Goal: Task Accomplishment & Management: Complete application form

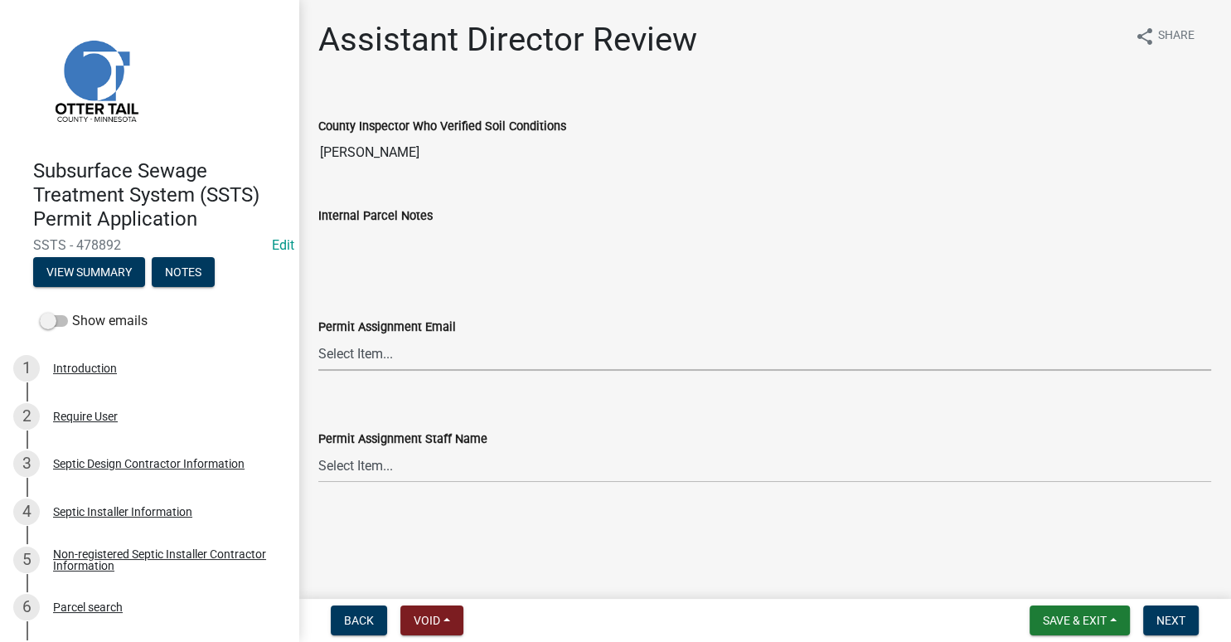
click at [318, 337] on select "Select Item... [PERSON_NAME] ([EMAIL_ADDRESS][DOMAIN_NAME]) [PERSON_NAME] ([EMA…" at bounding box center [764, 354] width 893 height 34
click option "[PERSON_NAME] ([EMAIL_ADDRESS][DOMAIN_NAME])" at bounding box center [0, 0] width 0 height 0
select select "541addf4-52df-4608-91ce-bf29f574816c"
click at [318, 448] on select "Select Item... [PERSON_NAME] [PERSON_NAME] [PERSON_NAME] [PERSON_NAME] [PERSON_…" at bounding box center [764, 465] width 893 height 34
click option "[PERSON_NAME]" at bounding box center [0, 0] width 0 height 0
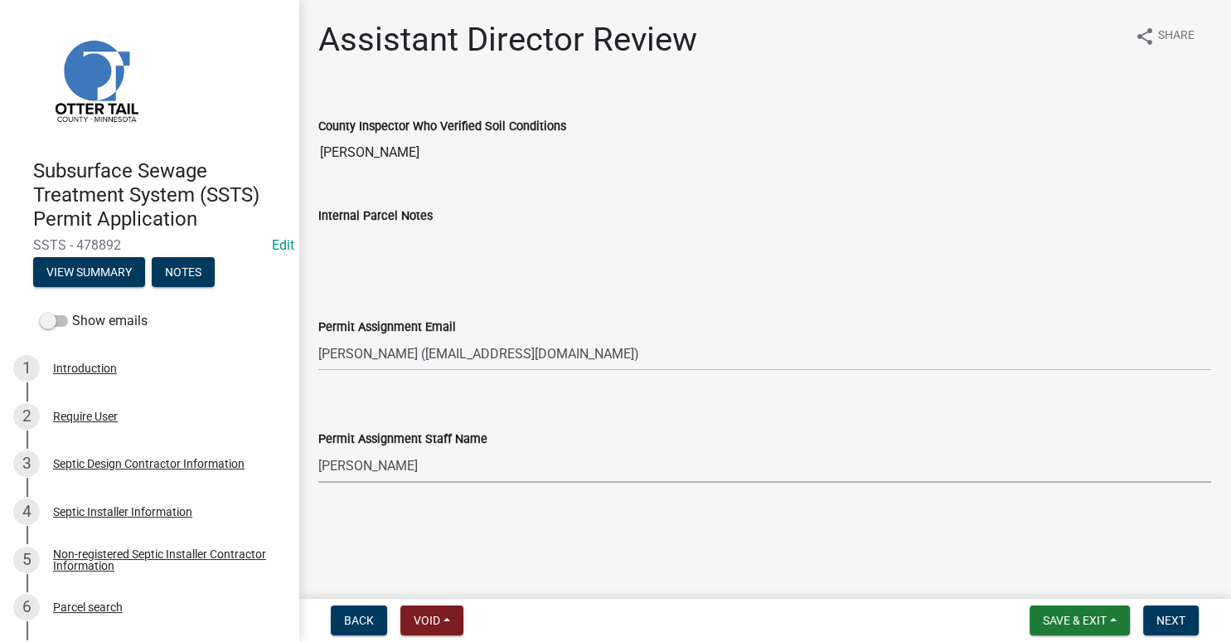
select select "55b171dc-ec57-498b-8d80-4b55e0b91b84"
click at [1176, 627] on button "Next" at bounding box center [1171, 620] width 56 height 30
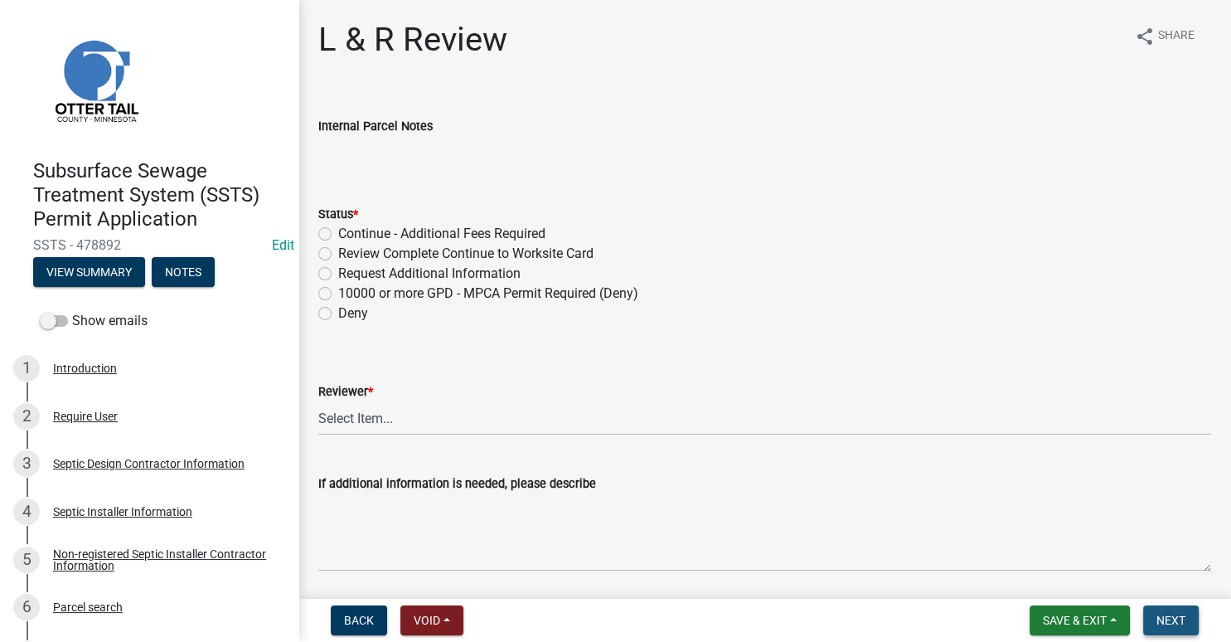
click at [1176, 625] on span "Next" at bounding box center [1170, 619] width 29 height 13
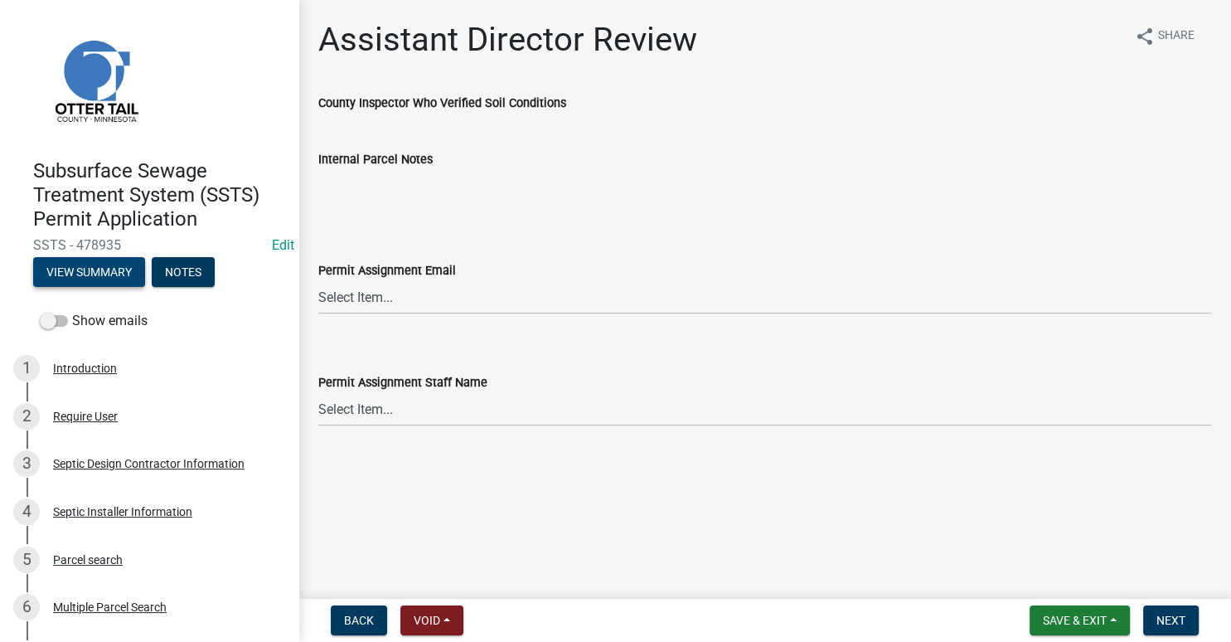
click at [77, 275] on button "View Summary" at bounding box center [89, 272] width 112 height 30
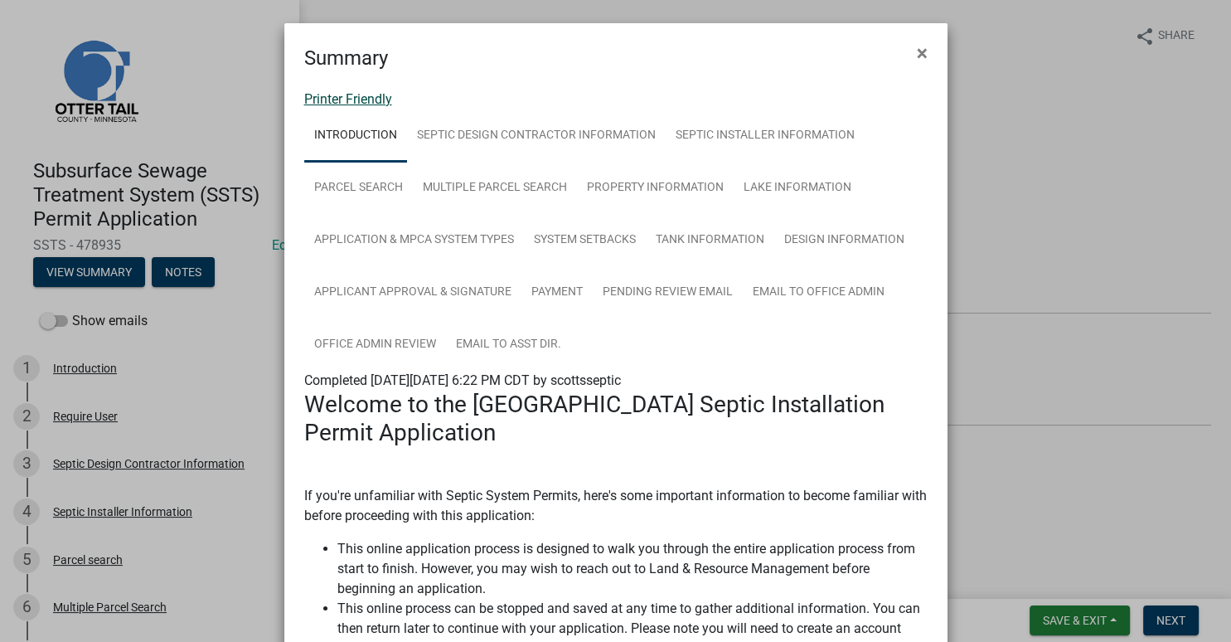
click at [356, 104] on link "Printer Friendly" at bounding box center [348, 99] width 88 height 16
click at [715, 133] on link "Septic Installer Information" at bounding box center [765, 135] width 199 height 53
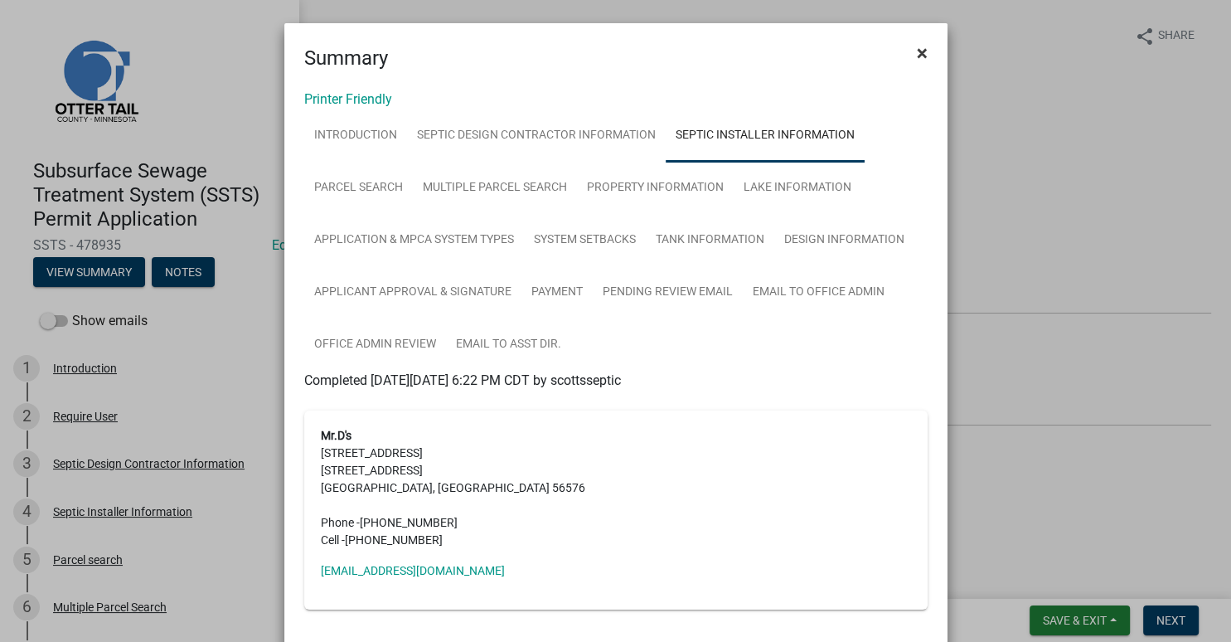
click at [921, 50] on span "×" at bounding box center [922, 52] width 11 height 23
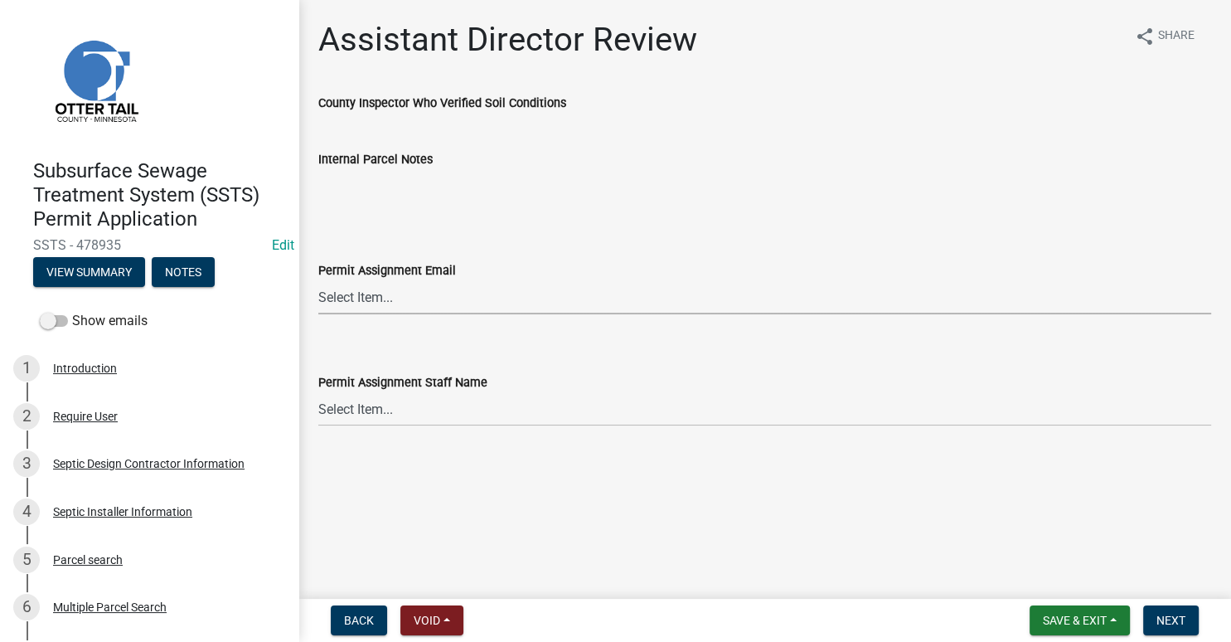
click at [318, 280] on select "Select Item... [PERSON_NAME] ([EMAIL_ADDRESS][DOMAIN_NAME]) [PERSON_NAME] ([EMA…" at bounding box center [764, 297] width 893 height 34
click option "[PERSON_NAME] ([EMAIL_ADDRESS][DOMAIN_NAME])" at bounding box center [0, 0] width 0 height 0
select select "89a5be53-38a7-49db-a5bb-3c2b1b47ac21"
click at [318, 392] on select "Select Item... [PERSON_NAME] [PERSON_NAME] [PERSON_NAME] [PERSON_NAME] [PERSON_…" at bounding box center [764, 409] width 893 height 34
click option "[PERSON_NAME]" at bounding box center [0, 0] width 0 height 0
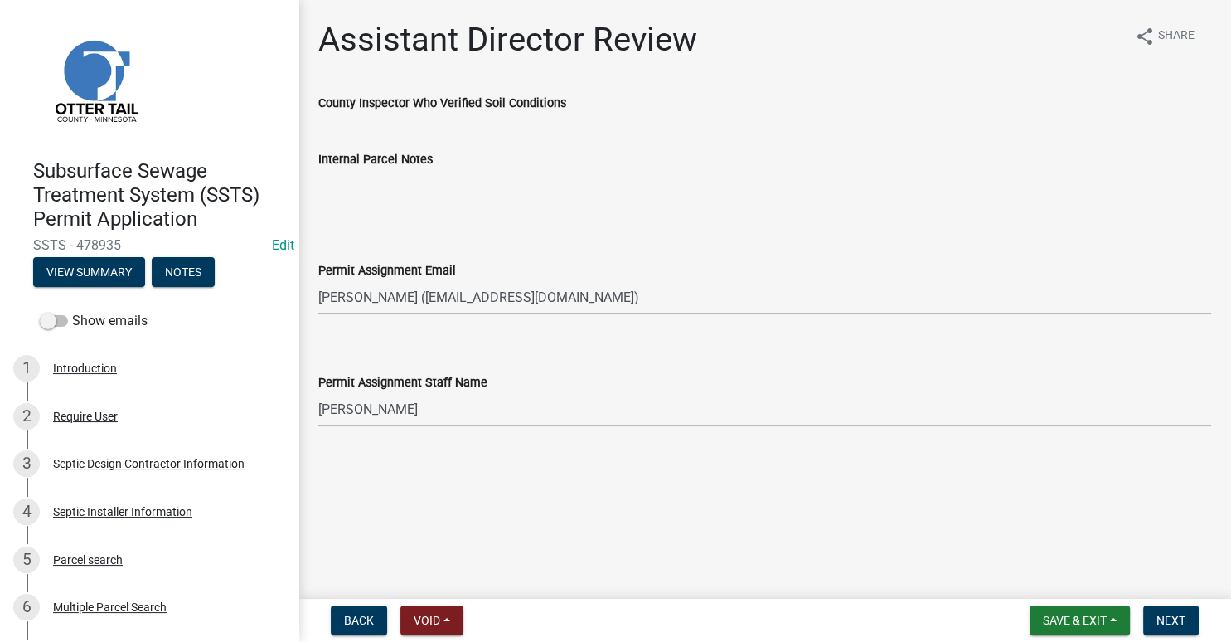
select select "67745ee8-7159-4960-80f9-a638286b467c"
click at [1170, 617] on span "Next" at bounding box center [1170, 619] width 29 height 13
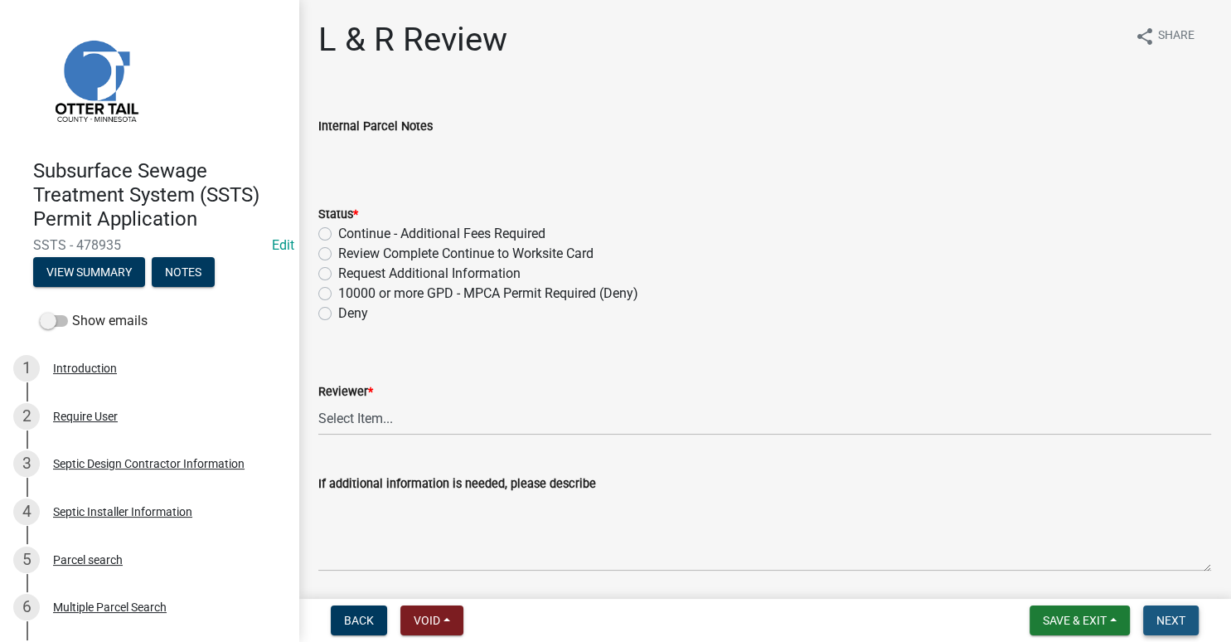
drag, startPoint x: 1172, startPoint y: 618, endPoint x: 949, endPoint y: 392, distance: 317.7
click at [1172, 618] on span "Next" at bounding box center [1170, 619] width 29 height 13
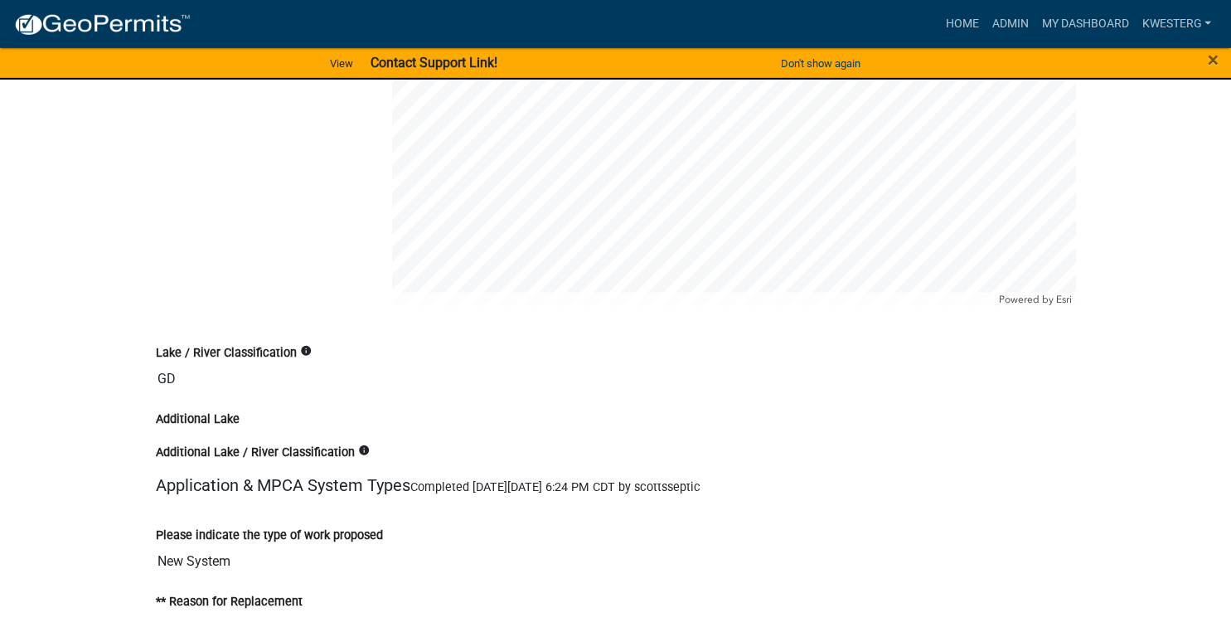
scroll to position [2955, 0]
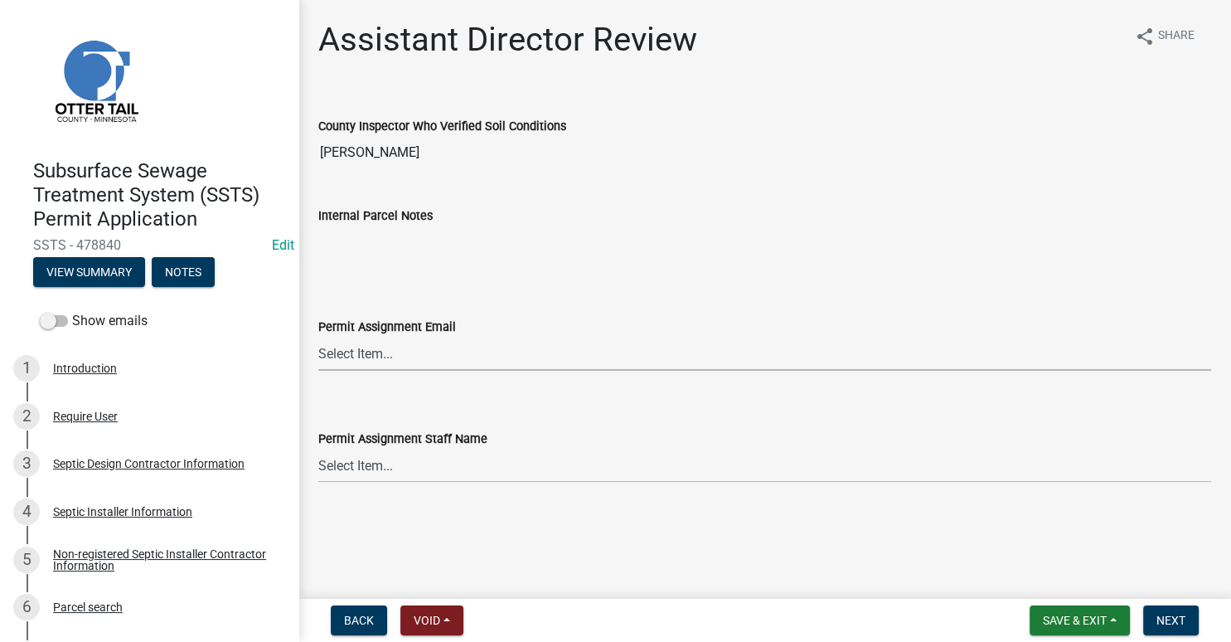
click at [318, 337] on select "Select Item... [PERSON_NAME] ([EMAIL_ADDRESS][DOMAIN_NAME]) [PERSON_NAME] ([EMA…" at bounding box center [764, 354] width 893 height 34
click option "[PERSON_NAME] ([EMAIL_ADDRESS][DOMAIN_NAME])" at bounding box center [0, 0] width 0 height 0
select select "fc504d62-a492-4196-a78d-ce00230c60b4"
click at [318, 448] on select "Select Item... [PERSON_NAME] [PERSON_NAME] [PERSON_NAME] [PERSON_NAME] [PERSON_…" at bounding box center [764, 465] width 893 height 34
click option "[PERSON_NAME]" at bounding box center [0, 0] width 0 height 0
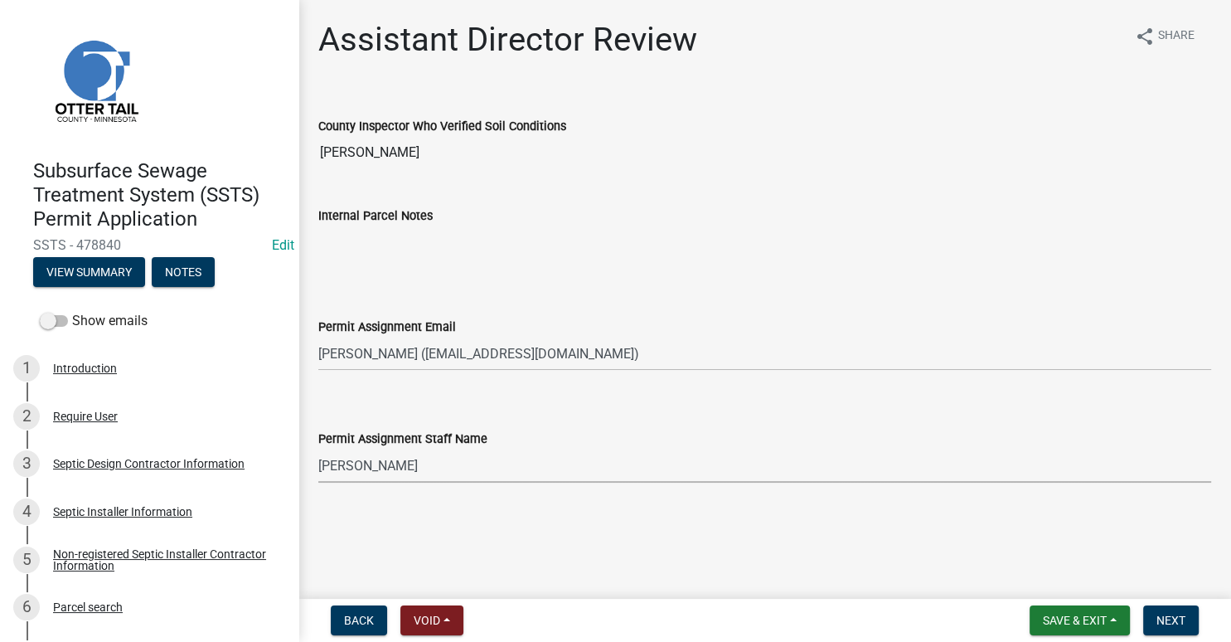
select select "4ffc802c-a91c-4807-8d38-a10afb9862f8"
click at [1172, 622] on span "Next" at bounding box center [1170, 619] width 29 height 13
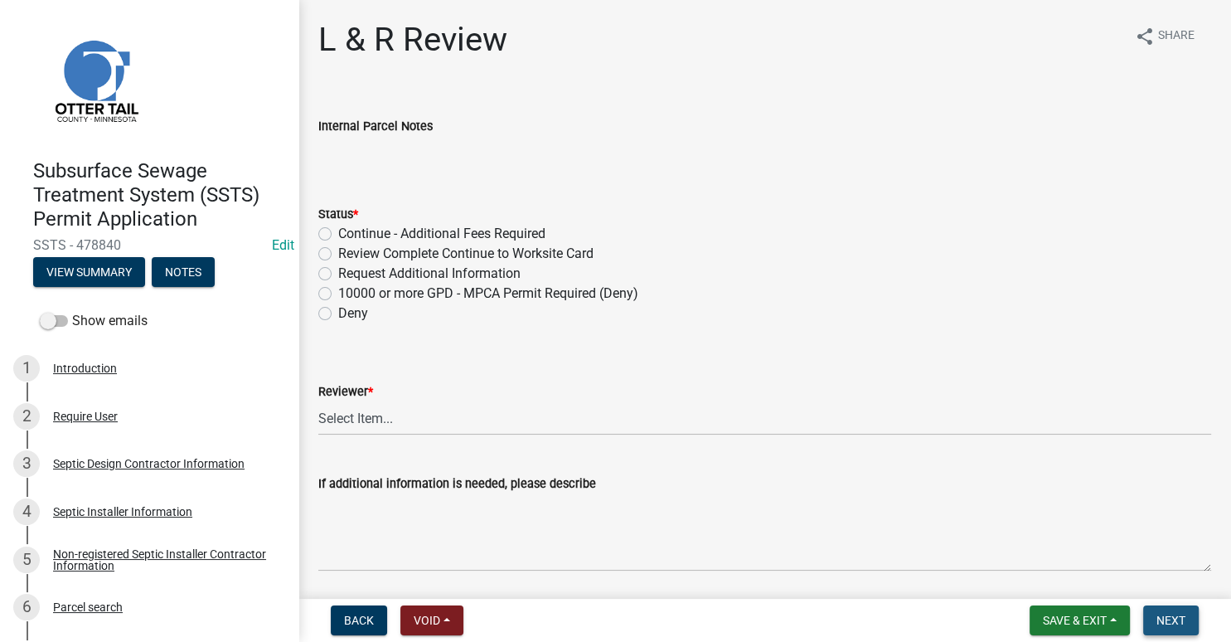
click at [1172, 622] on span "Next" at bounding box center [1170, 619] width 29 height 13
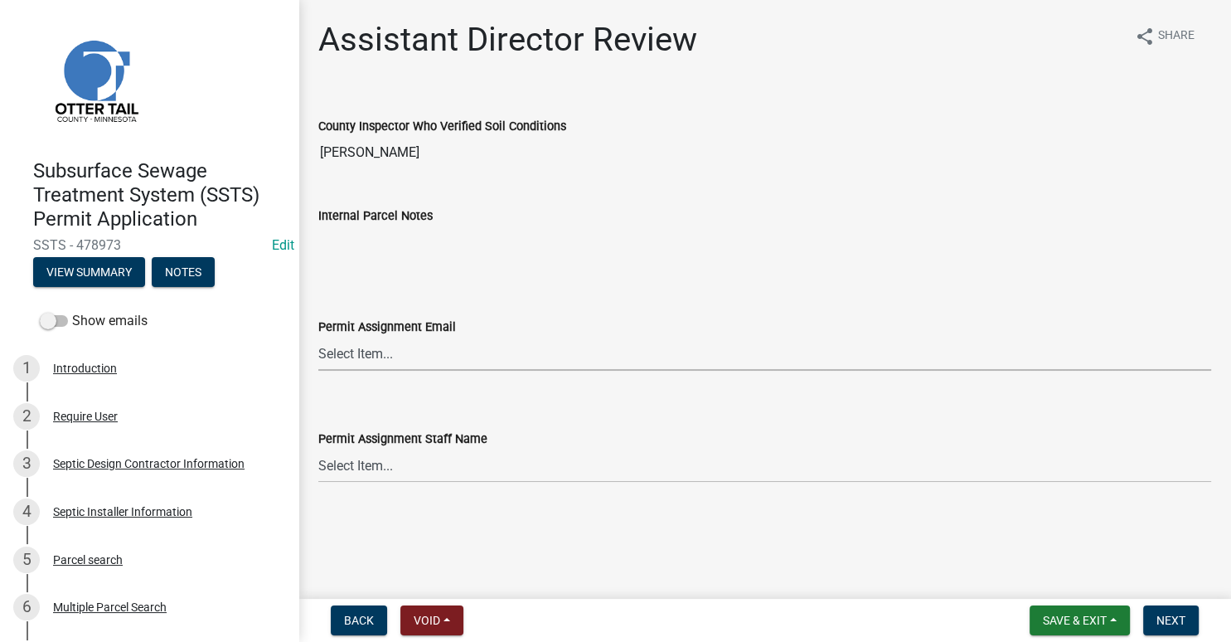
click at [318, 337] on select "Select Item... [PERSON_NAME] ([EMAIL_ADDRESS][DOMAIN_NAME]) [PERSON_NAME] ([EMA…" at bounding box center [764, 354] width 893 height 34
click option "[PERSON_NAME] ([EMAIL_ADDRESS][DOMAIN_NAME])" at bounding box center [0, 0] width 0 height 0
select select "318b8207-6619-4c37-8bd8-783b28c7307f"
click at [318, 448] on select "Select Item... [PERSON_NAME] [PERSON_NAME] [PERSON_NAME] [PERSON_NAME] [PERSON_…" at bounding box center [764, 465] width 893 height 34
click option "[PERSON_NAME]" at bounding box center [0, 0] width 0 height 0
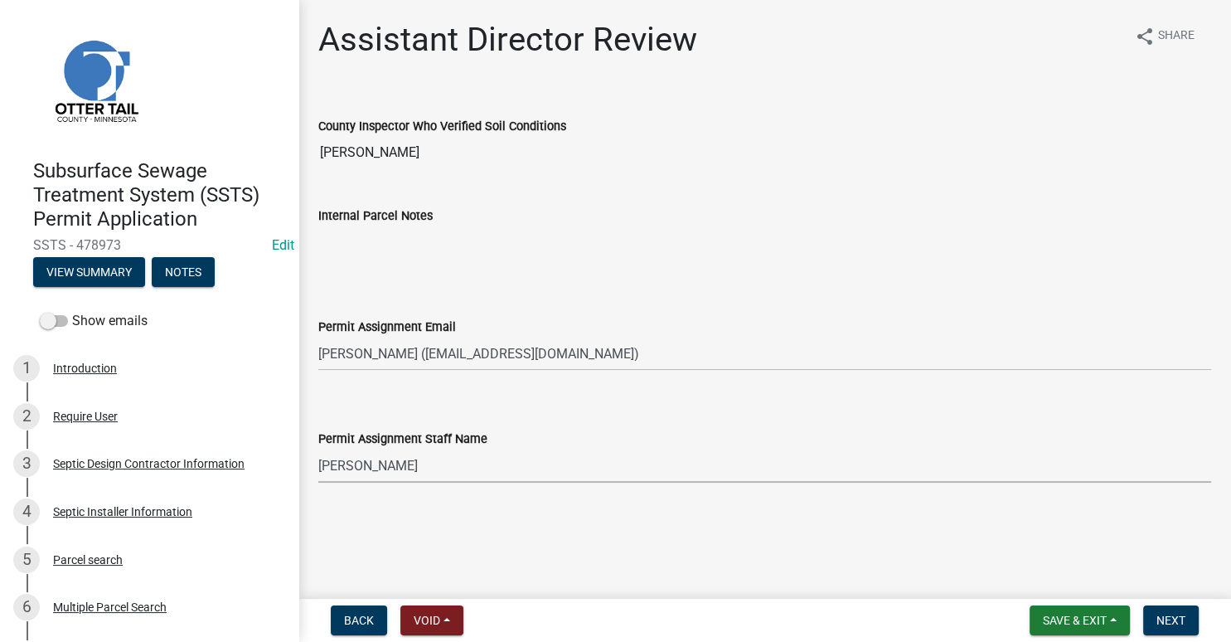
select select "ab2e7446-72a0-49c6-a36a-5181bad2fe68"
click at [1166, 623] on span "Next" at bounding box center [1170, 619] width 29 height 13
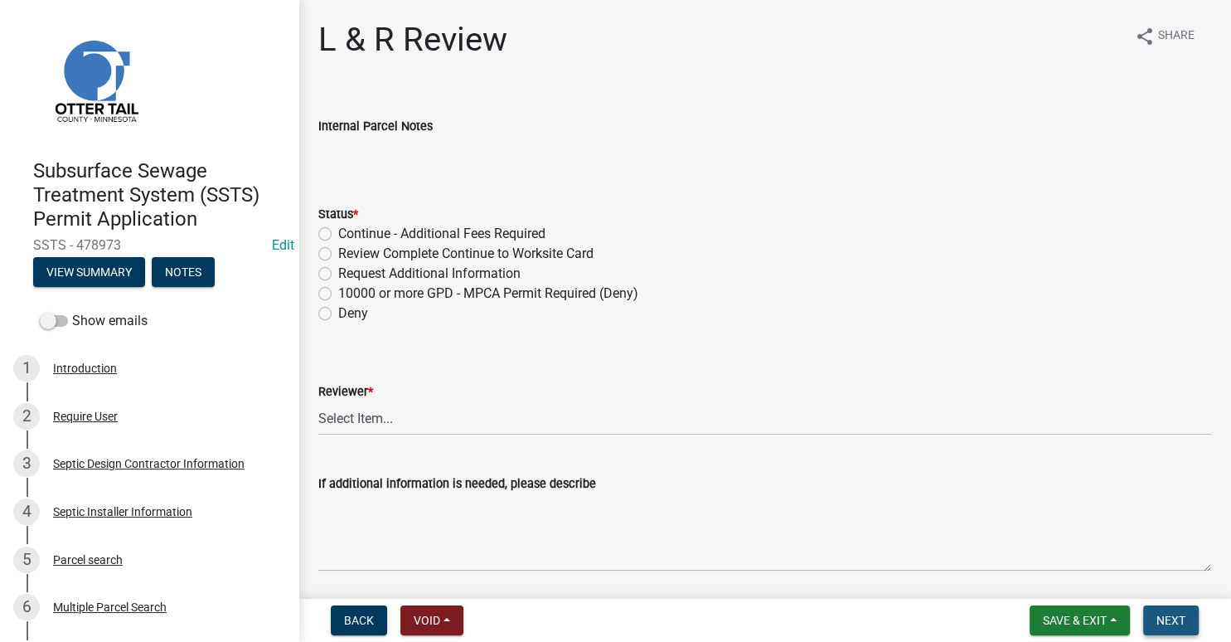
click at [1166, 622] on span "Next" at bounding box center [1170, 619] width 29 height 13
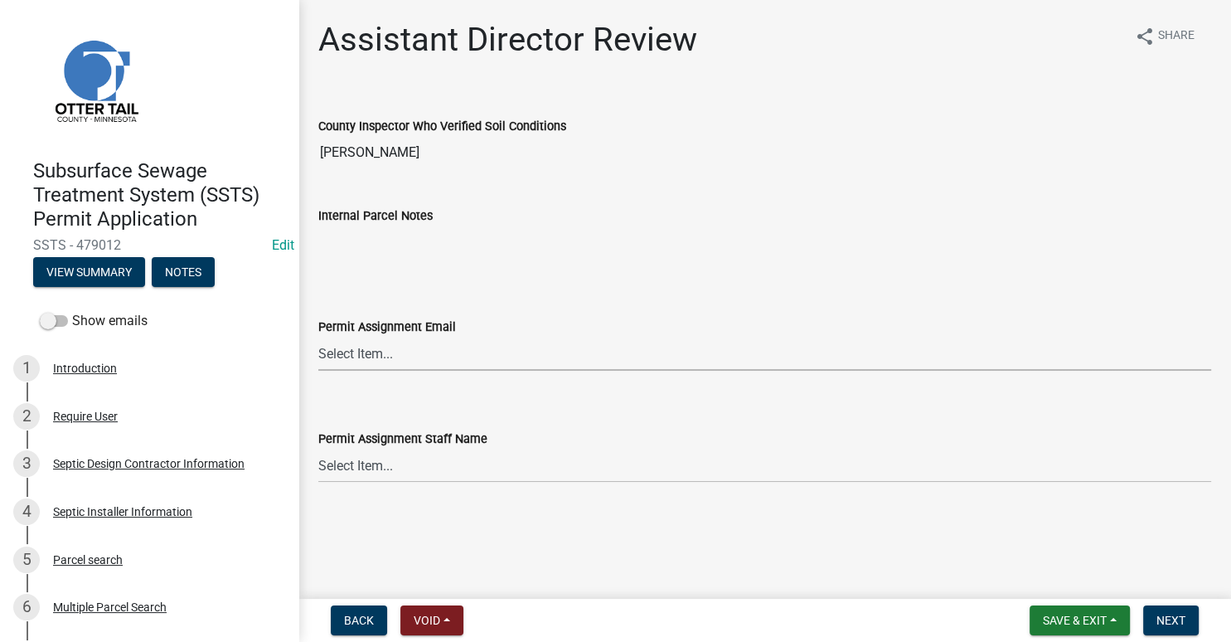
click at [318, 337] on select "Select Item... Alexis Newark (anewark@ottertailcounty.gov) Amy Busko (abusko@ot…" at bounding box center [764, 354] width 893 height 34
click option "Elizabeth Plaster (eplaster@ottertailcounty.gov)" at bounding box center [0, 0] width 0 height 0
select select "318b8207-6619-4c37-8bd8-783b28c7307f"
click at [318, 448] on select "Select Item... Alexis Newark Amy Busko Andrea Perales Brittany Tollefson Christ…" at bounding box center [764, 465] width 893 height 34
click option "Elizabeth Plaster" at bounding box center [0, 0] width 0 height 0
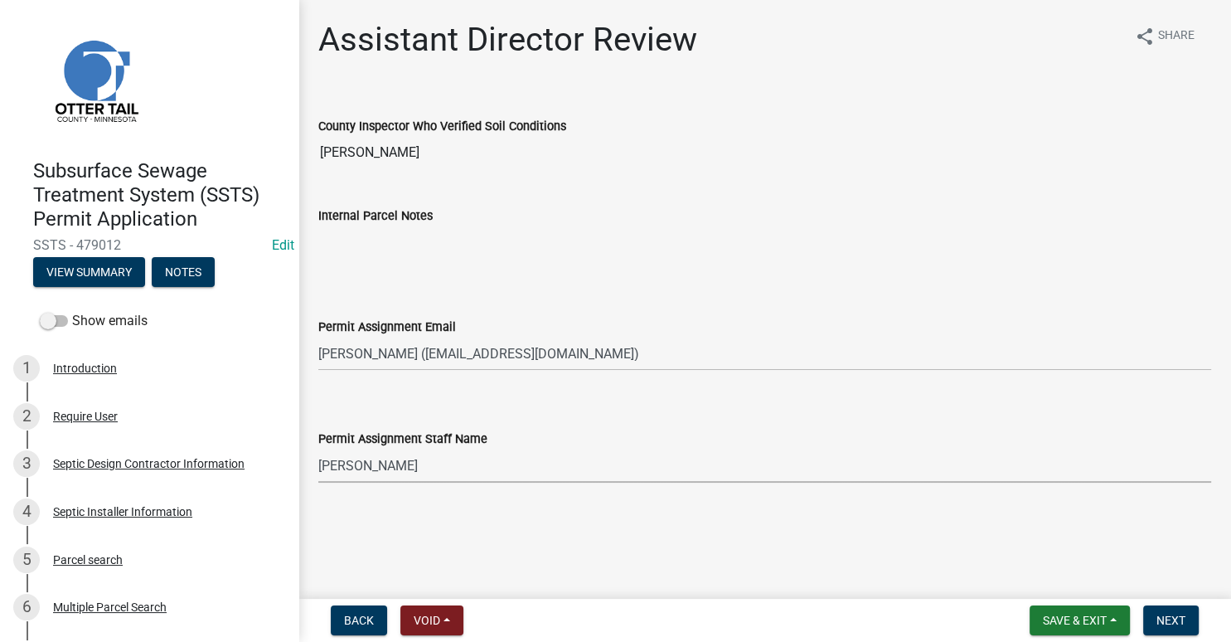
select select "ab2e7446-72a0-49c6-a36a-5181bad2fe68"
click at [1168, 622] on span "Next" at bounding box center [1170, 619] width 29 height 13
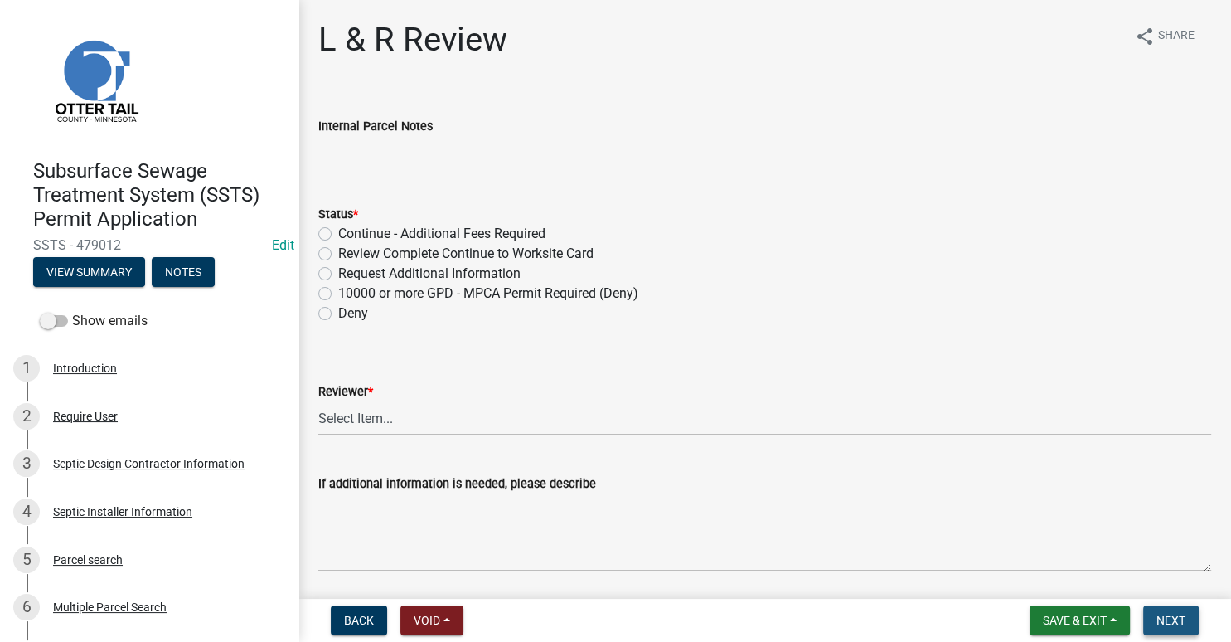
click at [1169, 622] on span "Next" at bounding box center [1170, 619] width 29 height 13
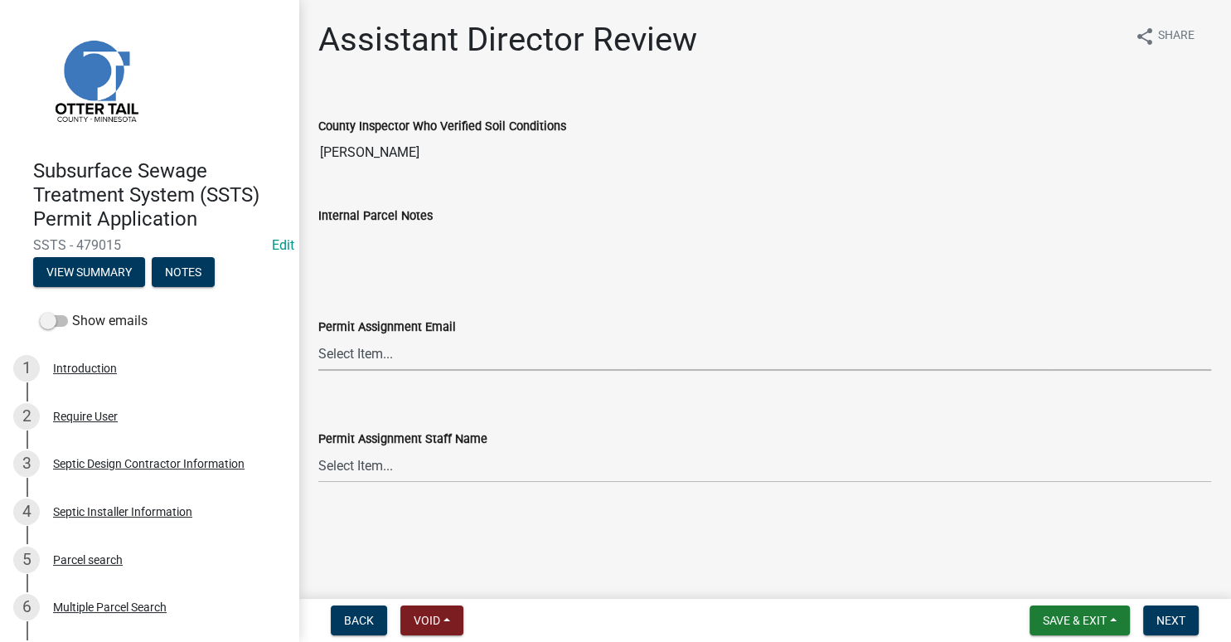
click at [318, 337] on select "Select Item... [PERSON_NAME] ([EMAIL_ADDRESS][DOMAIN_NAME]) [PERSON_NAME] ([EMA…" at bounding box center [764, 354] width 893 height 34
click option "[PERSON_NAME] ([EMAIL_ADDRESS][DOMAIN_NAME])" at bounding box center [0, 0] width 0 height 0
select select "318b8207-6619-4c37-8bd8-783b28c7307f"
click at [318, 448] on select "Select Item... [PERSON_NAME] [PERSON_NAME] [PERSON_NAME] [PERSON_NAME] [PERSON_…" at bounding box center [764, 465] width 893 height 34
click option "[PERSON_NAME]" at bounding box center [0, 0] width 0 height 0
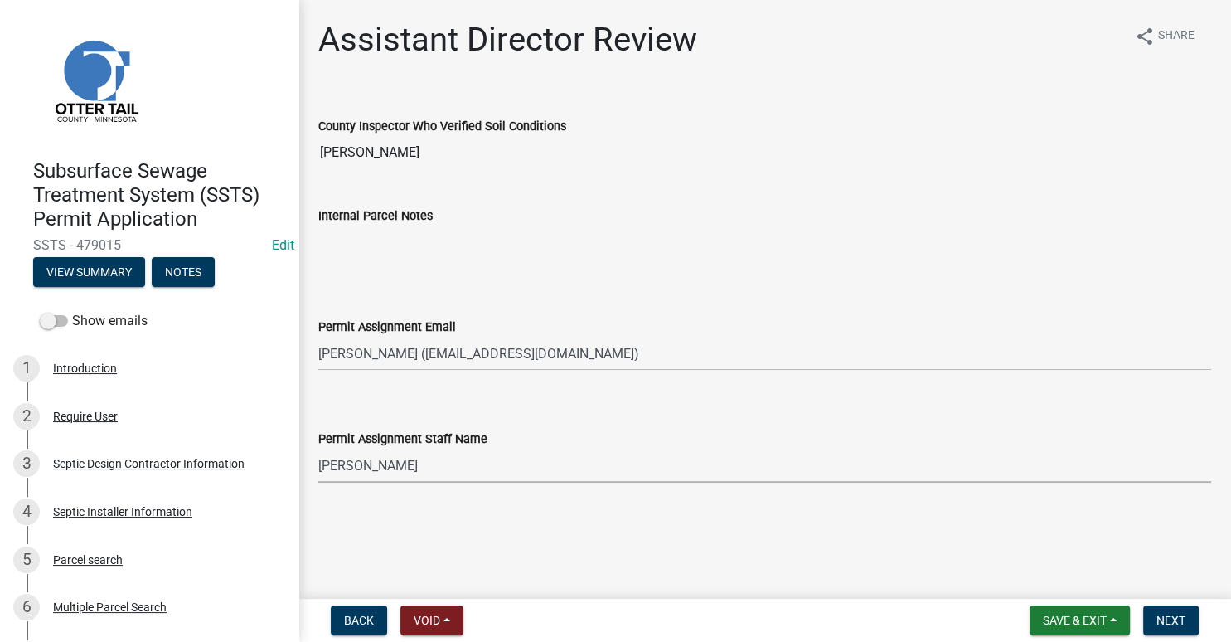
select select "ab2e7446-72a0-49c6-a36a-5181bad2fe68"
click at [1172, 620] on span "Next" at bounding box center [1170, 619] width 29 height 13
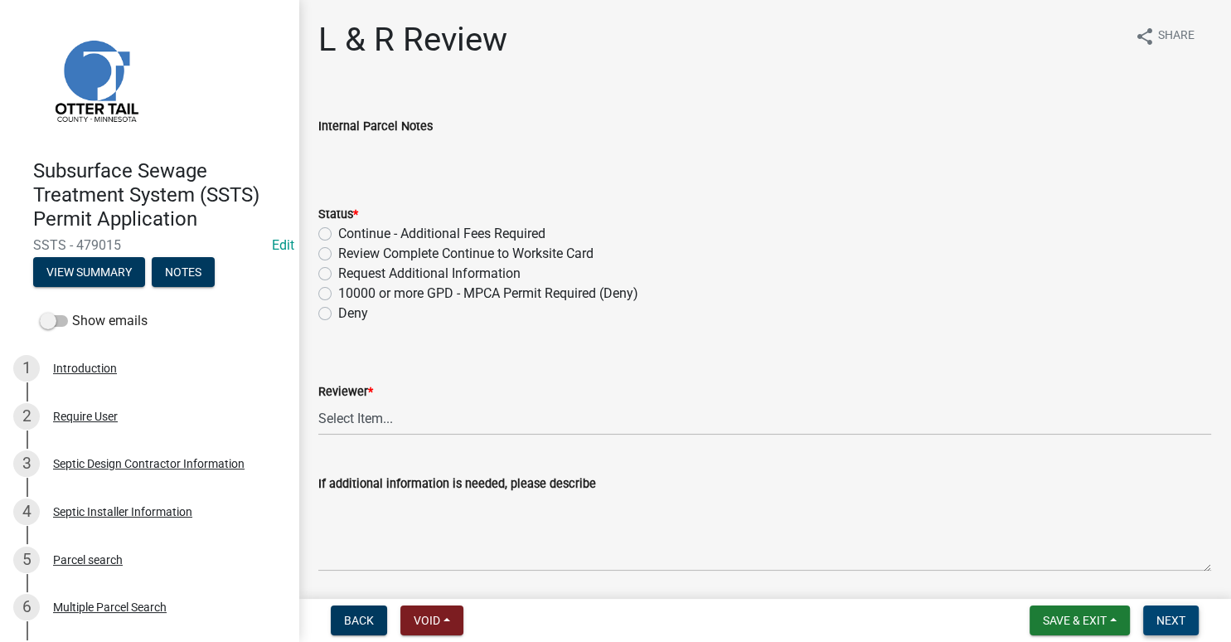
click at [1176, 618] on span "Next" at bounding box center [1170, 619] width 29 height 13
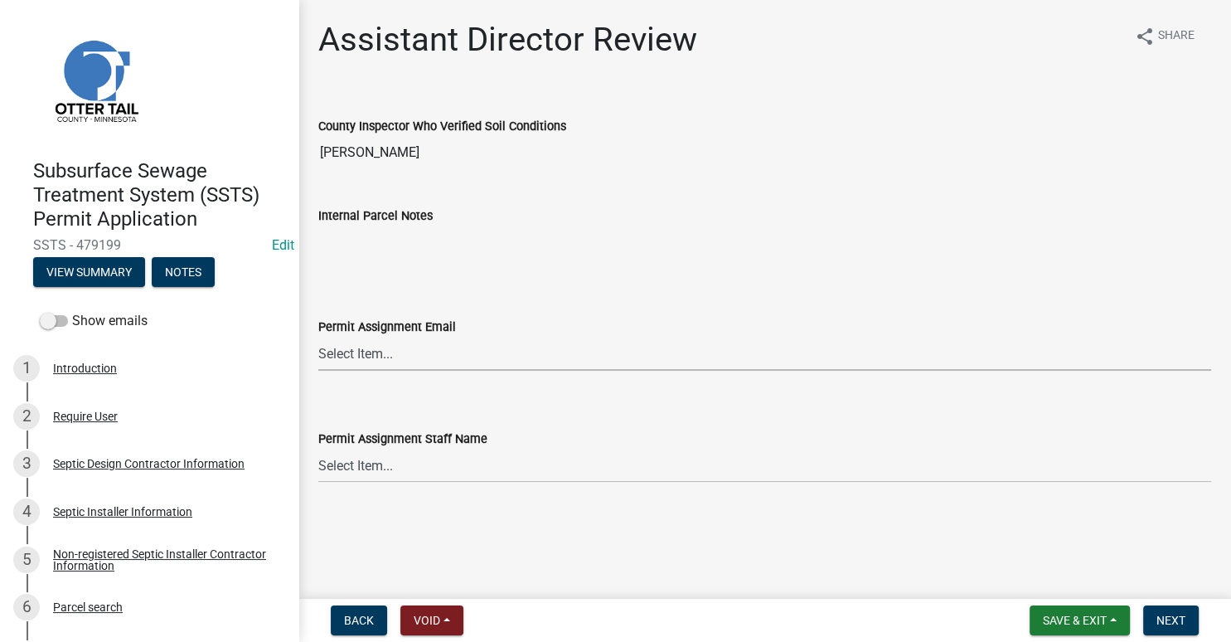
click at [318, 337] on select "Select Item... [PERSON_NAME] ([EMAIL_ADDRESS][DOMAIN_NAME]) [PERSON_NAME] ([EMA…" at bounding box center [764, 354] width 893 height 34
click option "[PERSON_NAME] ([EMAIL_ADDRESS][DOMAIN_NAME])" at bounding box center [0, 0] width 0 height 0
select select "46a67eee-2c7d-4579-9973-15a8b9f9d8c4"
click at [318, 448] on select "Select Item... [PERSON_NAME] [PERSON_NAME] [PERSON_NAME] [PERSON_NAME] [PERSON_…" at bounding box center [764, 465] width 893 height 34
click option "[PERSON_NAME]" at bounding box center [0, 0] width 0 height 0
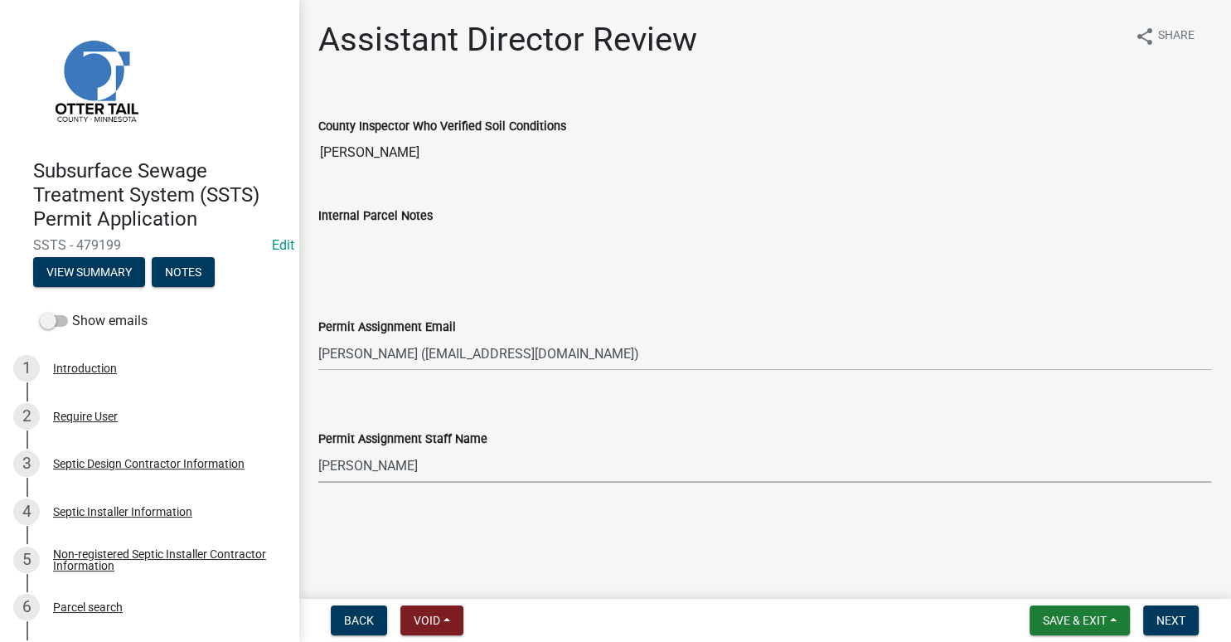
select select "f6a741f6-6d10-4601-9562-2e8ce244b7e0"
click at [1170, 615] on span "Next" at bounding box center [1170, 619] width 29 height 13
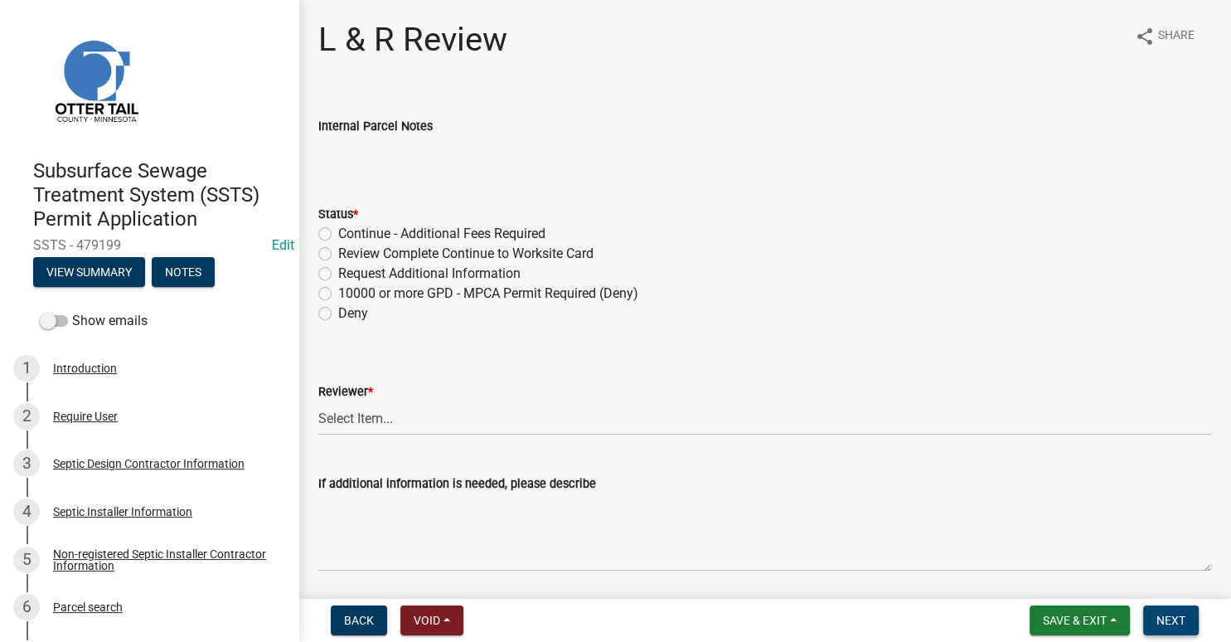
click at [1176, 628] on button "Next" at bounding box center [1171, 620] width 56 height 30
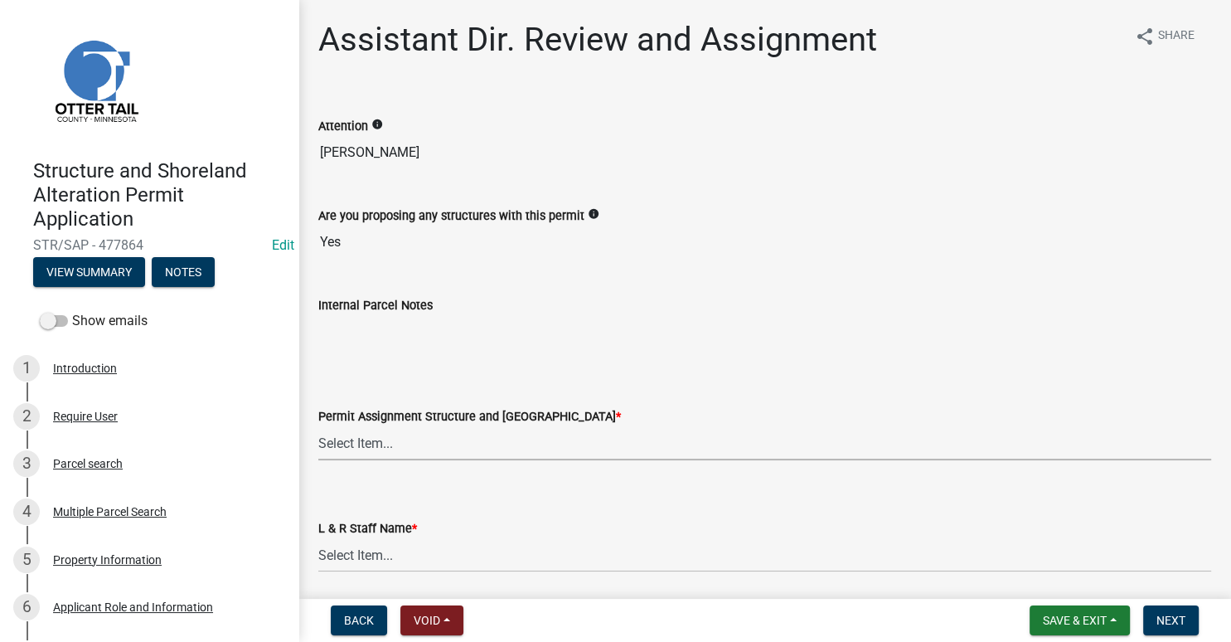
click at [318, 426] on select "Select Item... [PERSON_NAME] ([EMAIL_ADDRESS][DOMAIN_NAME]) [PERSON_NAME] ([EMA…" at bounding box center [764, 443] width 893 height 34
click option "[PERSON_NAME] ([EMAIL_ADDRESS][DOMAIN_NAME])" at bounding box center [0, 0] width 0 height 0
select select "989828fc-18e1-4803-8552-4d2c3470160b"
click at [318, 538] on select "Select Item... [PERSON_NAME] [PERSON_NAME] [PERSON_NAME] [PERSON_NAME] [PERSON_…" at bounding box center [764, 555] width 893 height 34
click option "[PERSON_NAME]" at bounding box center [0, 0] width 0 height 0
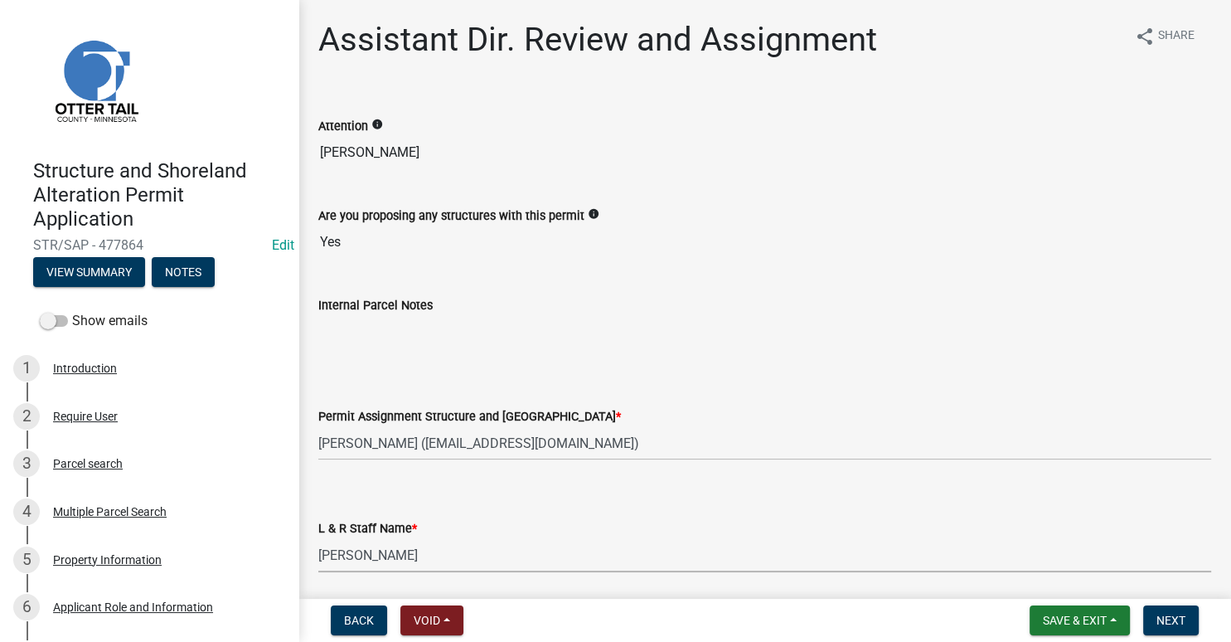
select select "f66be788-4dd6-459d-a9ec-6d83f4dfb709"
click at [1176, 618] on span "Next" at bounding box center [1170, 619] width 29 height 13
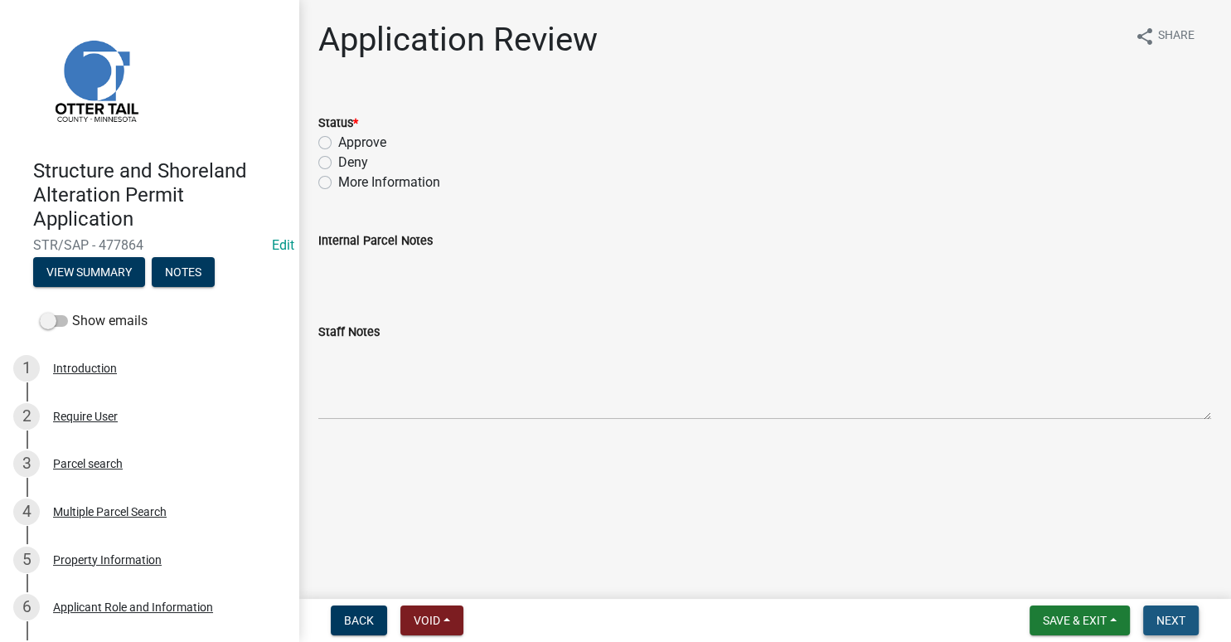
click at [1191, 618] on button "Next" at bounding box center [1171, 620] width 56 height 30
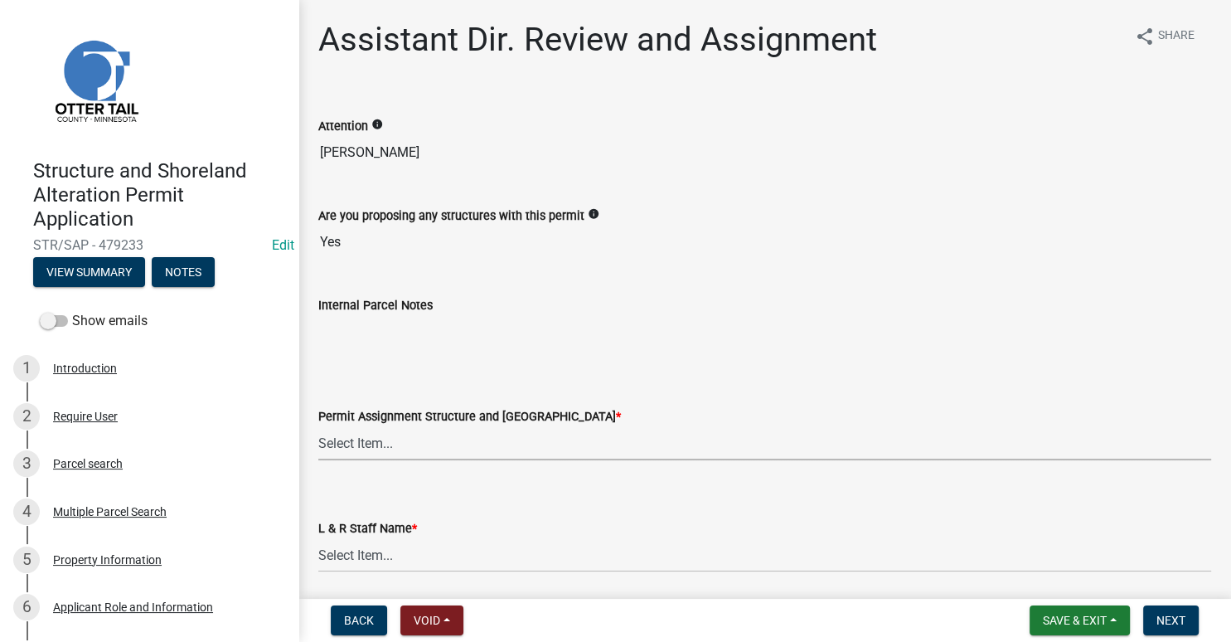
click at [318, 426] on select "Select Item... [PERSON_NAME] ([EMAIL_ADDRESS][DOMAIN_NAME]) [PERSON_NAME] ([EMA…" at bounding box center [764, 443] width 893 height 34
click option "[PERSON_NAME] ([EMAIL_ADDRESS][DOMAIN_NAME])" at bounding box center [0, 0] width 0 height 0
select select "318b8207-6619-4c37-8bd8-783b28c7307f"
click at [318, 538] on select "Select Item... [PERSON_NAME] [PERSON_NAME] [PERSON_NAME] [PERSON_NAME] [PERSON_…" at bounding box center [764, 555] width 893 height 34
click option "[PERSON_NAME]" at bounding box center [0, 0] width 0 height 0
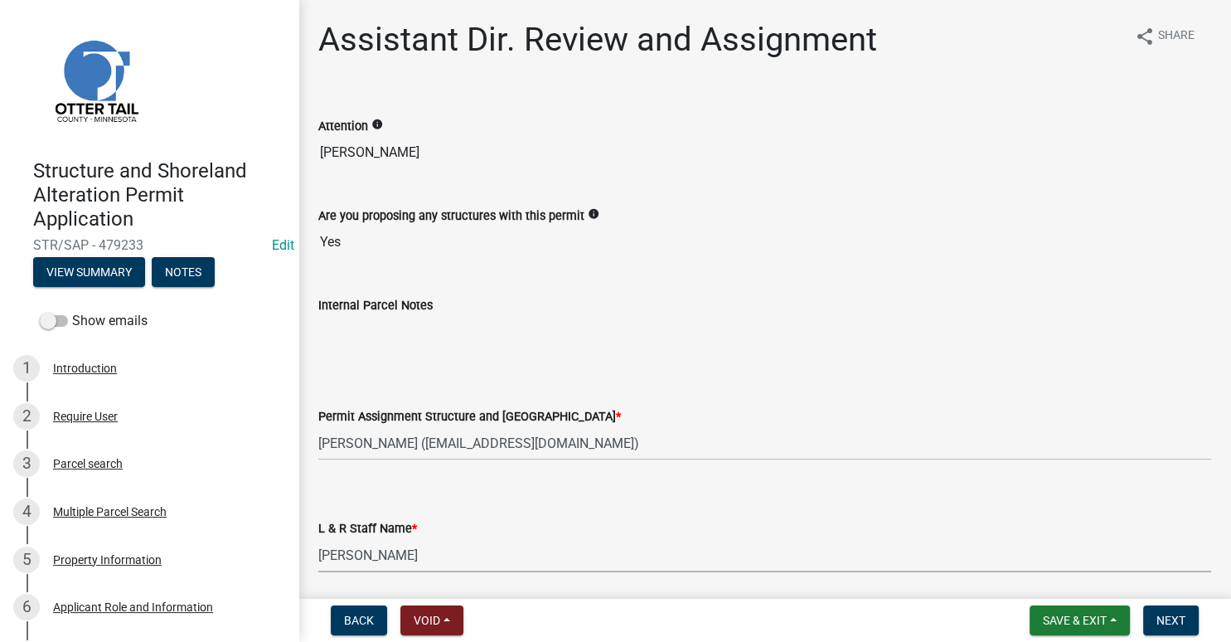
select select "ab2e7446-72a0-49c6-a36a-5181bad2fe68"
click at [1176, 615] on span "Next" at bounding box center [1170, 619] width 29 height 13
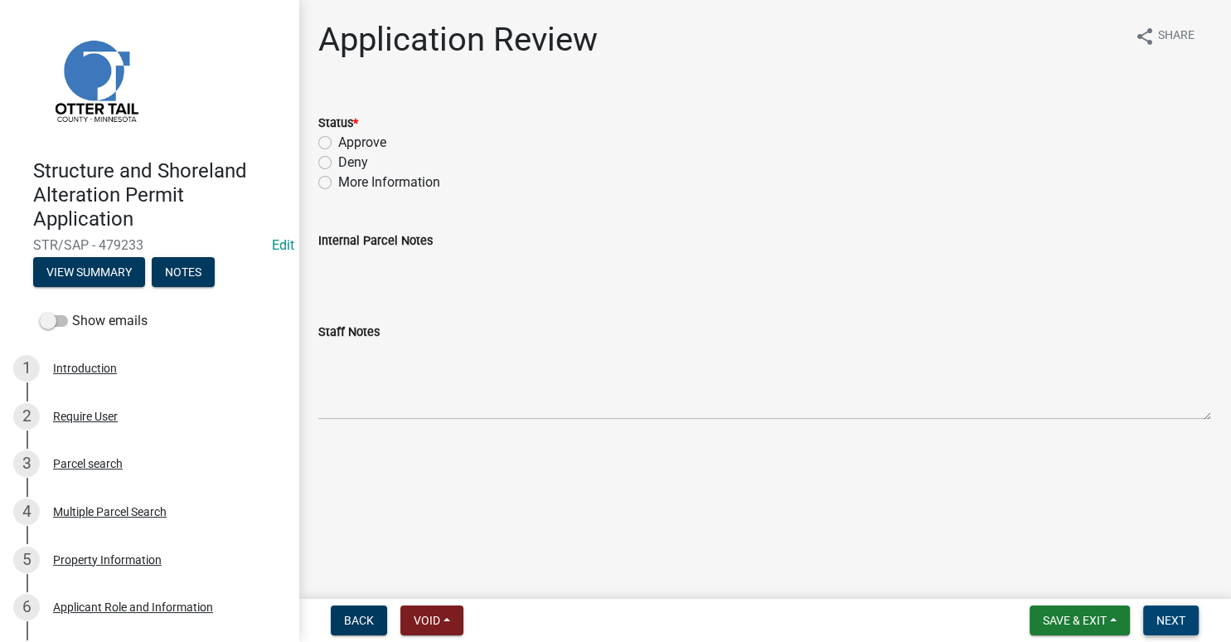
click at [1178, 615] on span "Next" at bounding box center [1170, 619] width 29 height 13
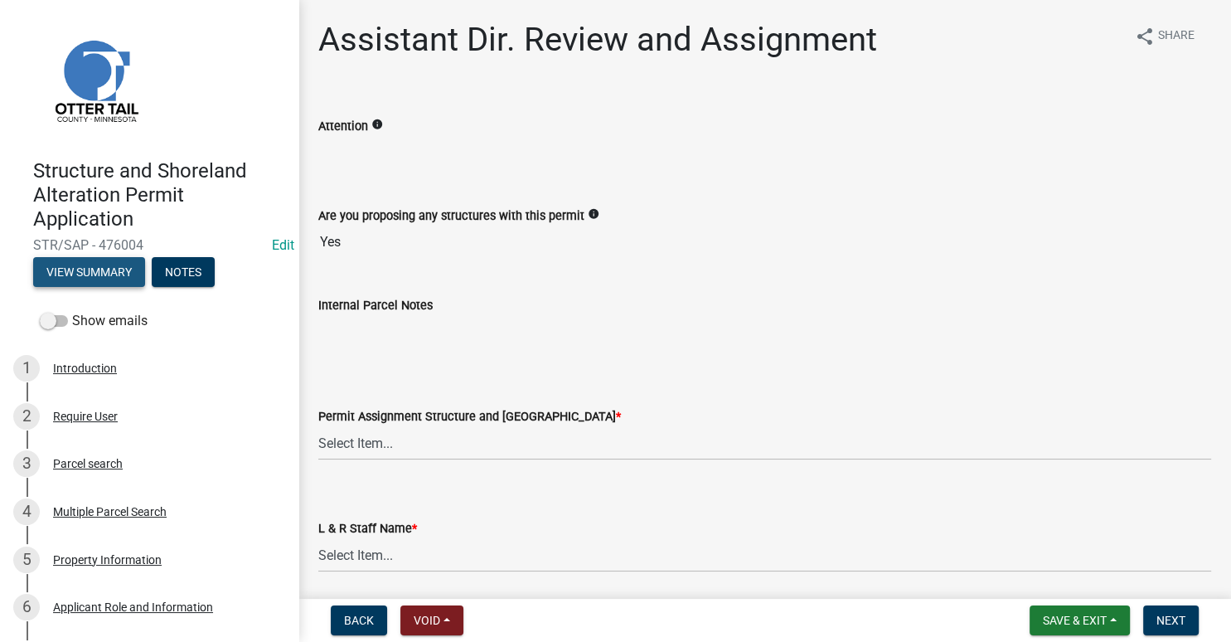
click at [87, 269] on button "View Summary" at bounding box center [89, 272] width 112 height 30
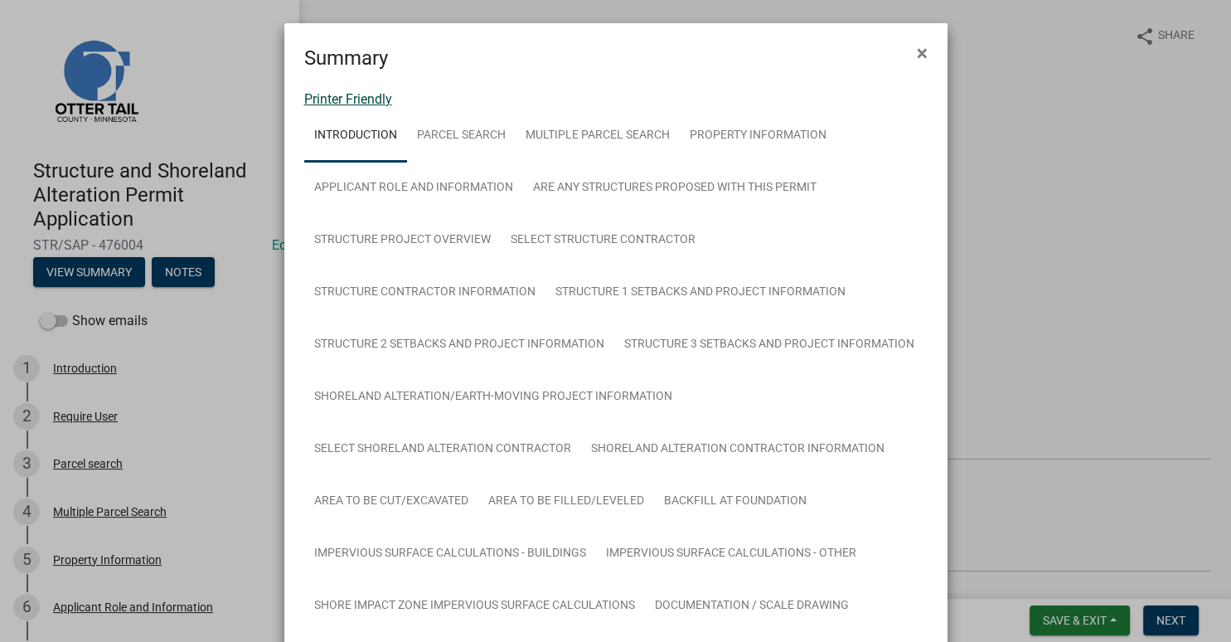
click at [347, 103] on link "Printer Friendly" at bounding box center [348, 99] width 88 height 16
click at [922, 52] on span "×" at bounding box center [922, 52] width 11 height 23
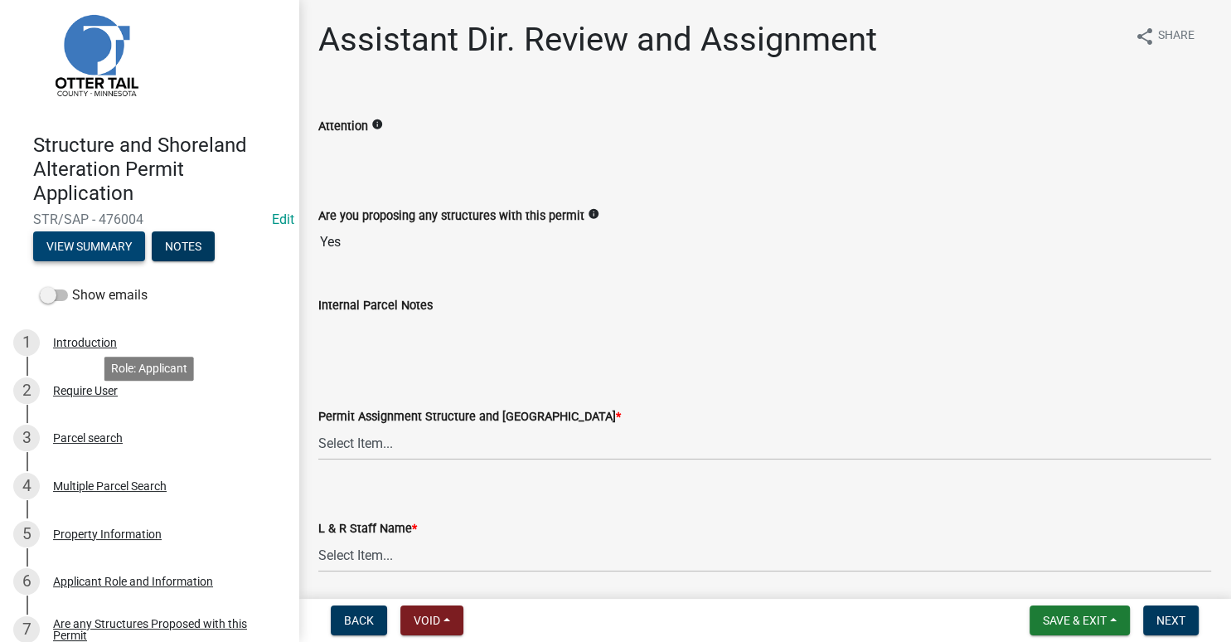
scroll to position [41, 0]
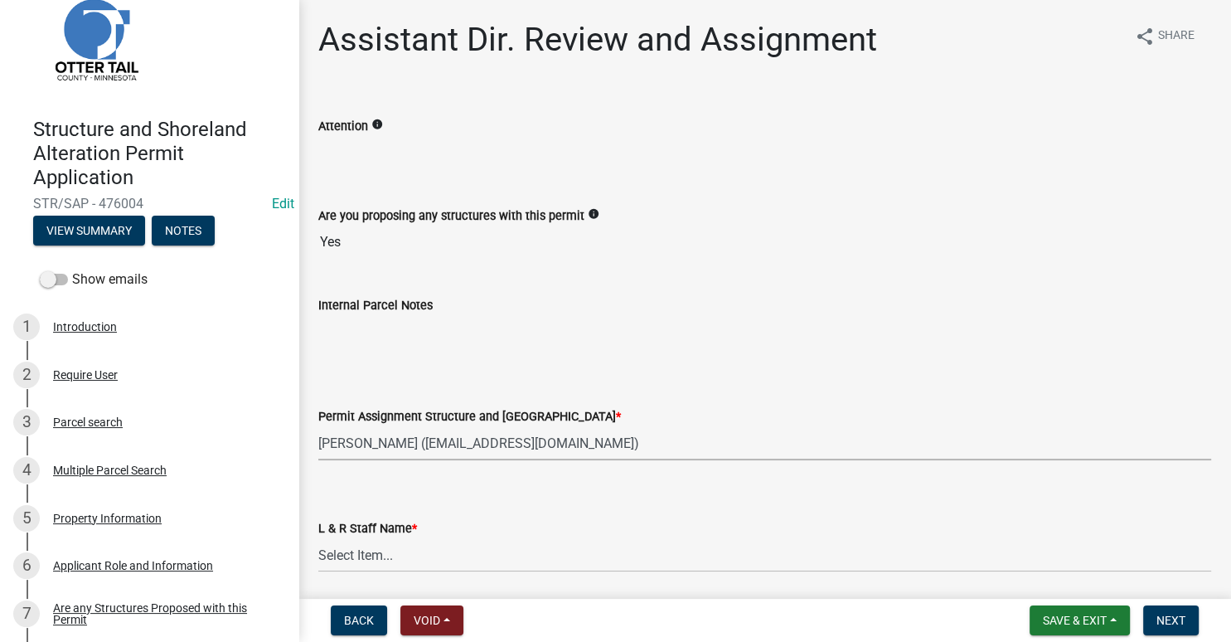
click option "[PERSON_NAME] ([EMAIL_ADDRESS][DOMAIN_NAME])" at bounding box center [0, 0] width 0 height 0
select select "fc504d62-a492-4196-a78d-ce00230c60b4"
click at [318, 538] on select "Select Item... [PERSON_NAME] [PERSON_NAME] [PERSON_NAME] [PERSON_NAME] [PERSON_…" at bounding box center [764, 555] width 893 height 34
click option "[PERSON_NAME]" at bounding box center [0, 0] width 0 height 0
select select "4ffc802c-a91c-4807-8d38-a10afb9862f8"
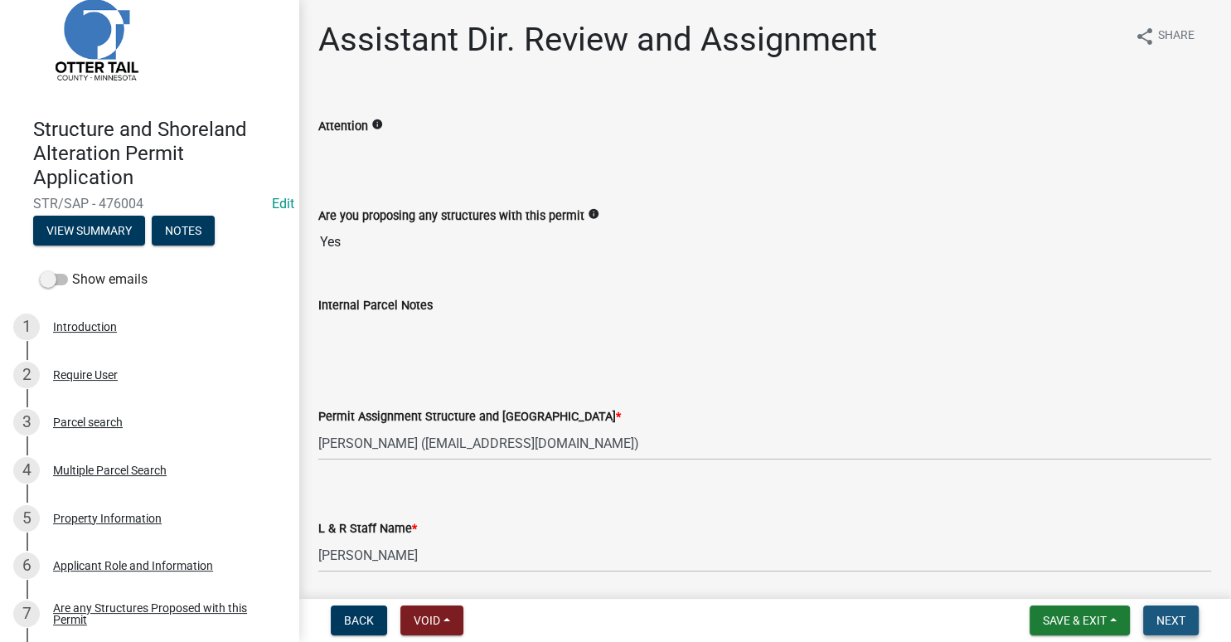
click at [1165, 615] on span "Next" at bounding box center [1170, 619] width 29 height 13
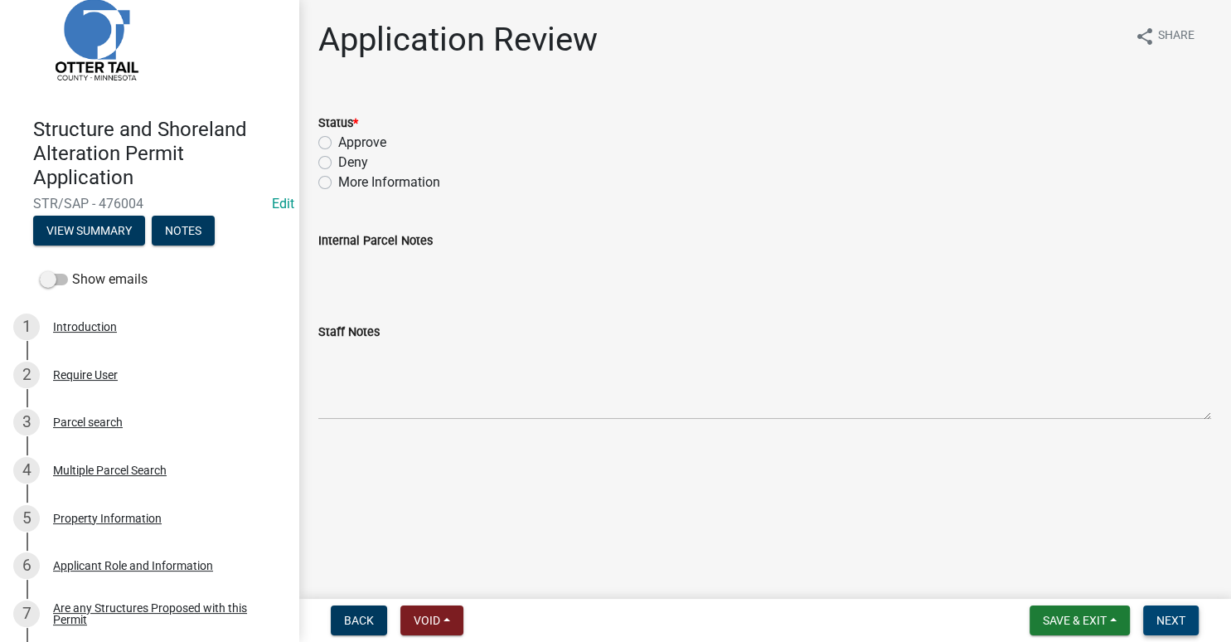
click at [1159, 618] on span "Next" at bounding box center [1170, 619] width 29 height 13
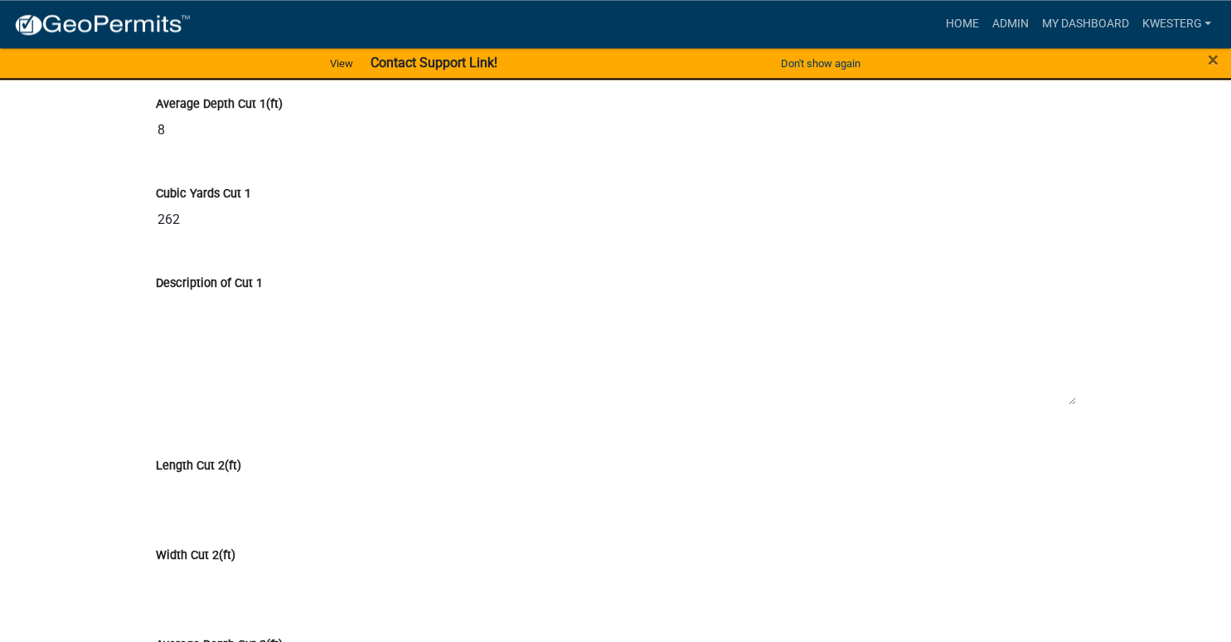
scroll to position [10111, 0]
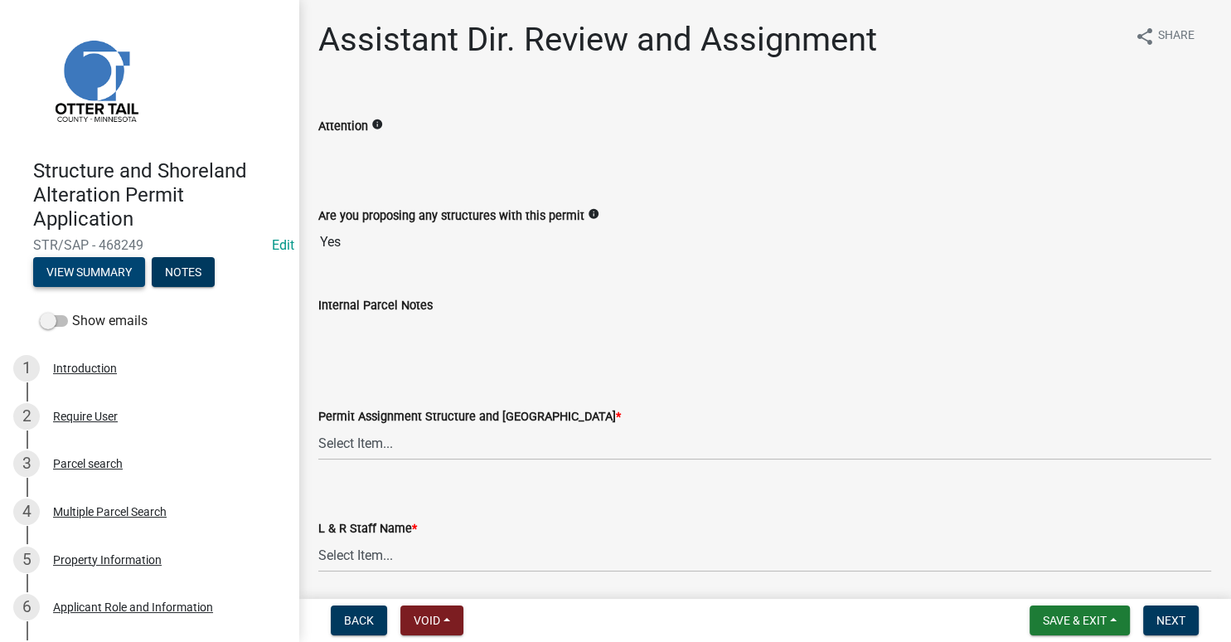
click at [96, 276] on button "View Summary" at bounding box center [89, 272] width 112 height 30
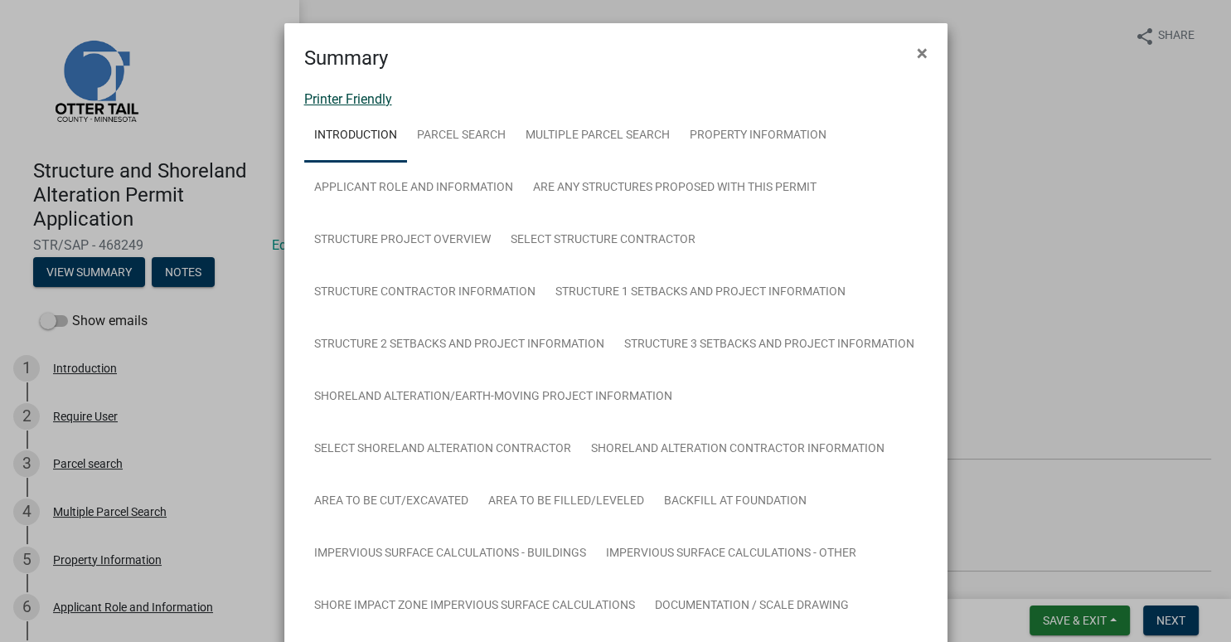
click at [329, 99] on link "Printer Friendly" at bounding box center [348, 99] width 88 height 16
click at [924, 55] on span "×" at bounding box center [922, 52] width 11 height 23
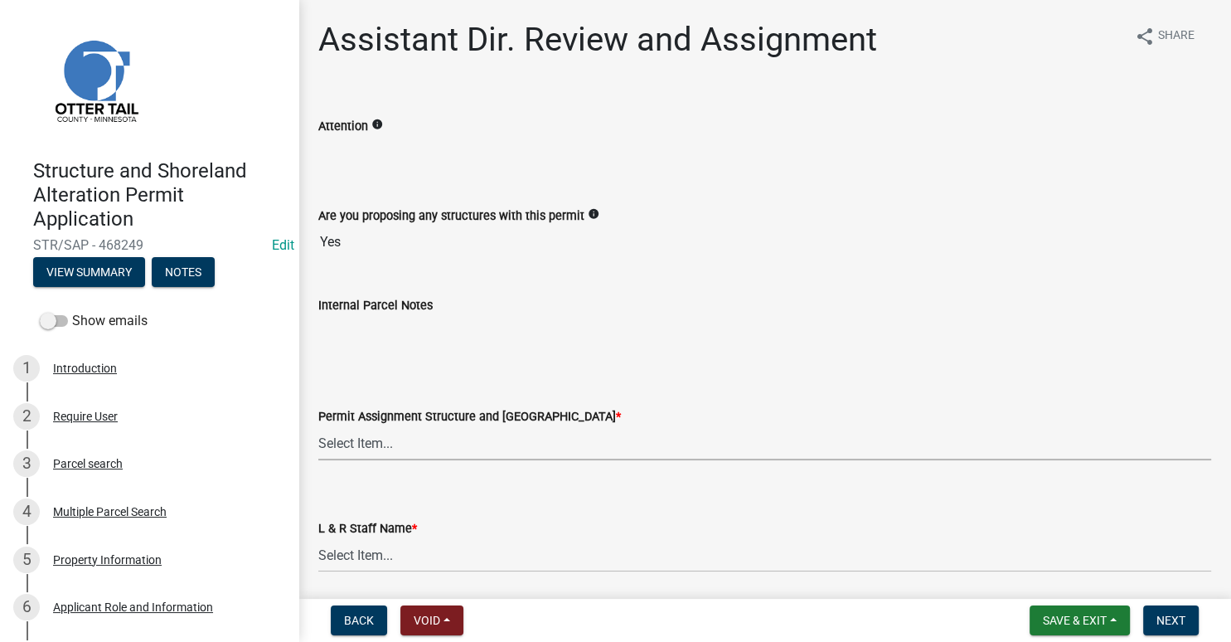
click at [318, 426] on select "Select Item... Alexis Newark (anewark@ottertailcounty.gov) Amy Busko (abusko@ot…" at bounding box center [764, 443] width 893 height 34
click option "Emma Swenson (eswenson@ottertailcounty.gov)" at bounding box center [0, 0] width 0 height 0
select select "59604e5d-1b2c-4ad9-afb6-8cdca293e639"
click at [318, 538] on select "Select Item... Alexis Newark Amy Busko Andrea Perales Brittany Tollefson Christ…" at bounding box center [764, 555] width 893 height 34
click option "Emma Swenson" at bounding box center [0, 0] width 0 height 0
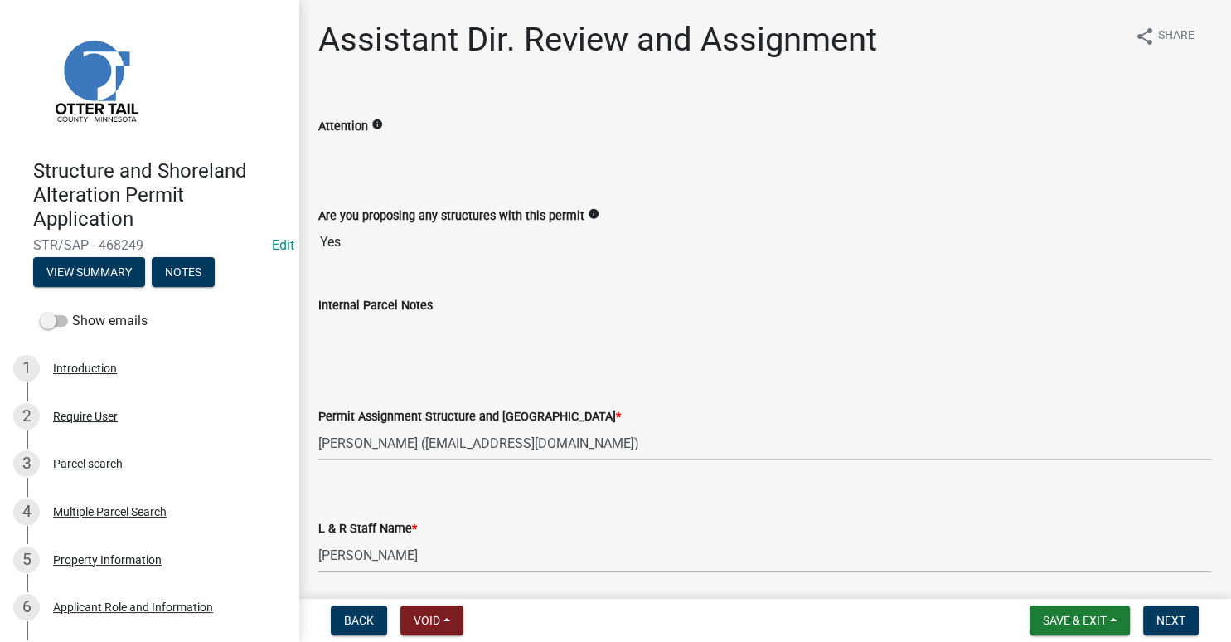
select select "190fd4c8-42ef-492b-a4a0-a0213555944c"
click at [1174, 614] on span "Next" at bounding box center [1170, 619] width 29 height 13
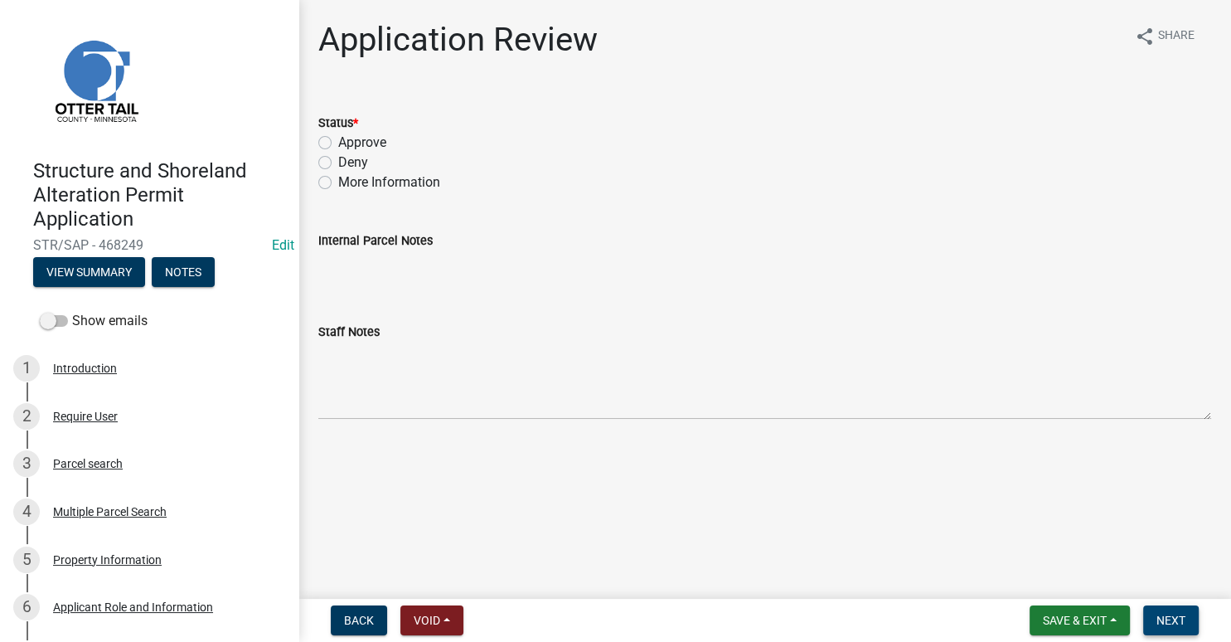
click at [1172, 616] on span "Next" at bounding box center [1170, 619] width 29 height 13
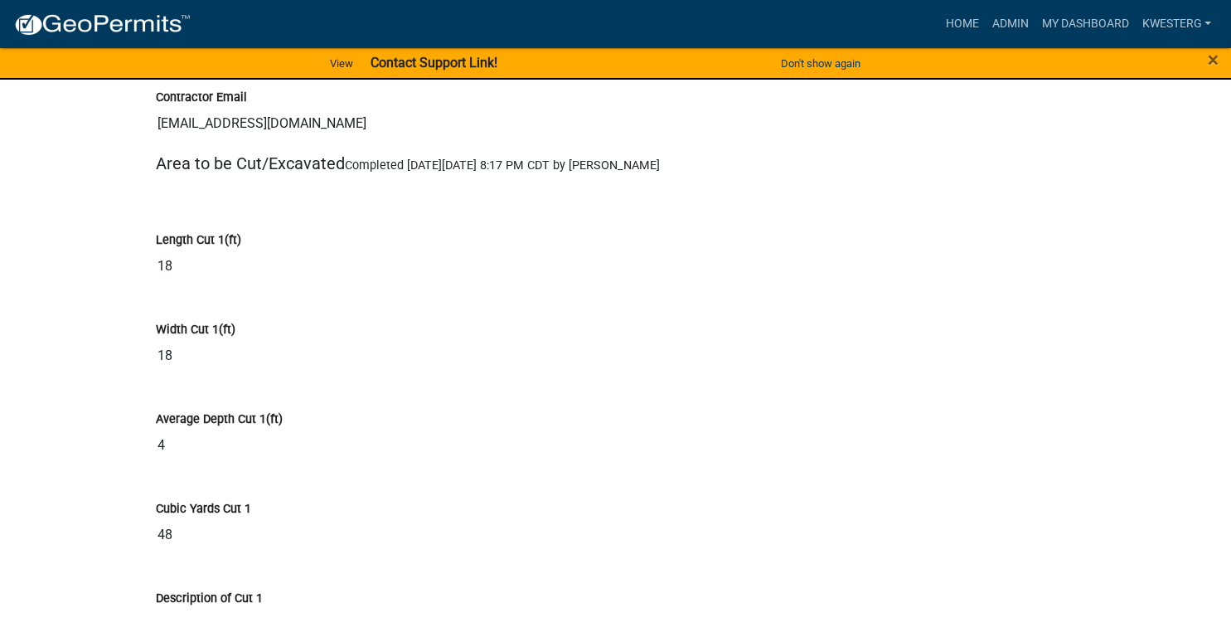
scroll to position [9476, 0]
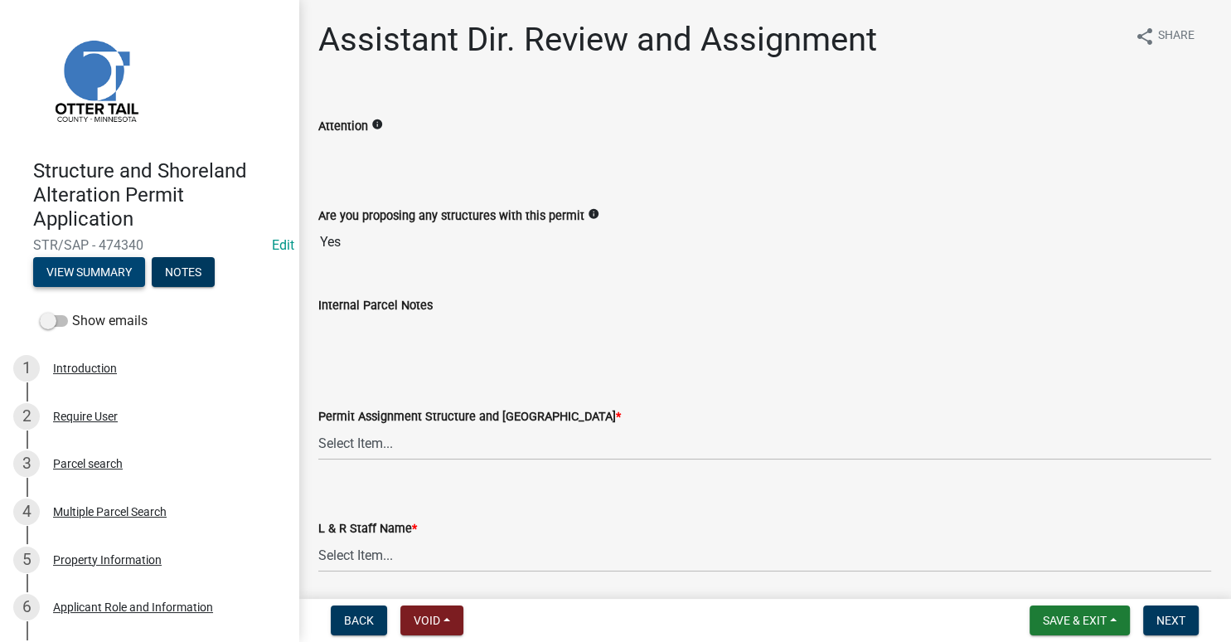
click at [76, 269] on button "View Summary" at bounding box center [89, 272] width 112 height 30
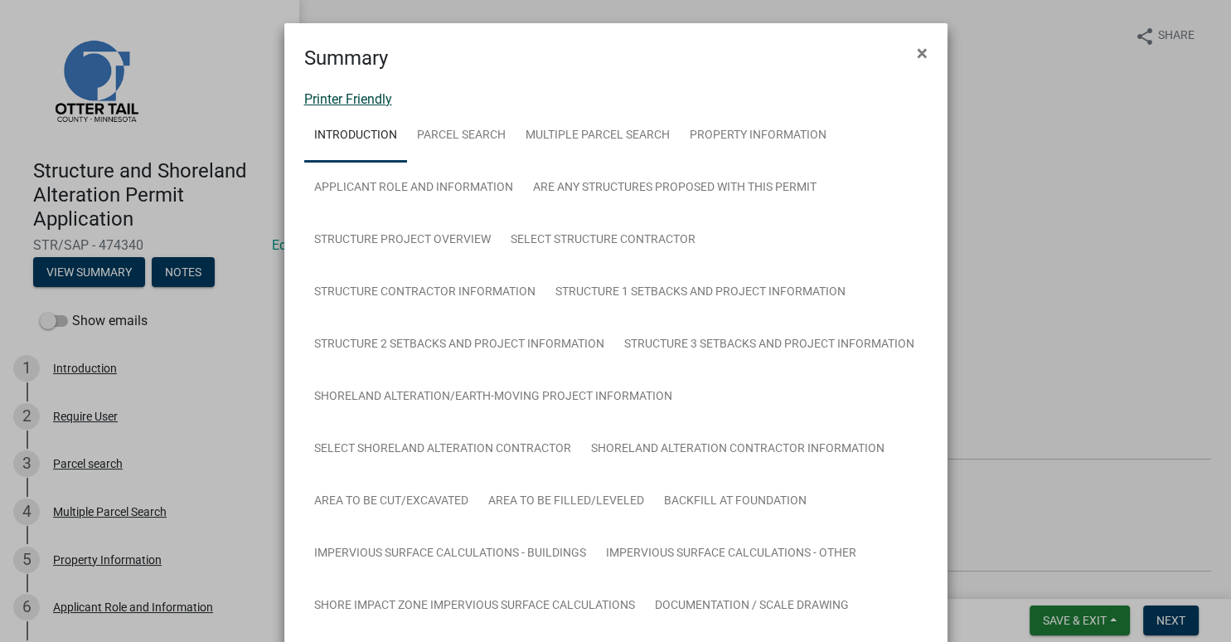
click at [331, 98] on link "Printer Friendly" at bounding box center [348, 99] width 88 height 16
click at [921, 55] on span "×" at bounding box center [922, 52] width 11 height 23
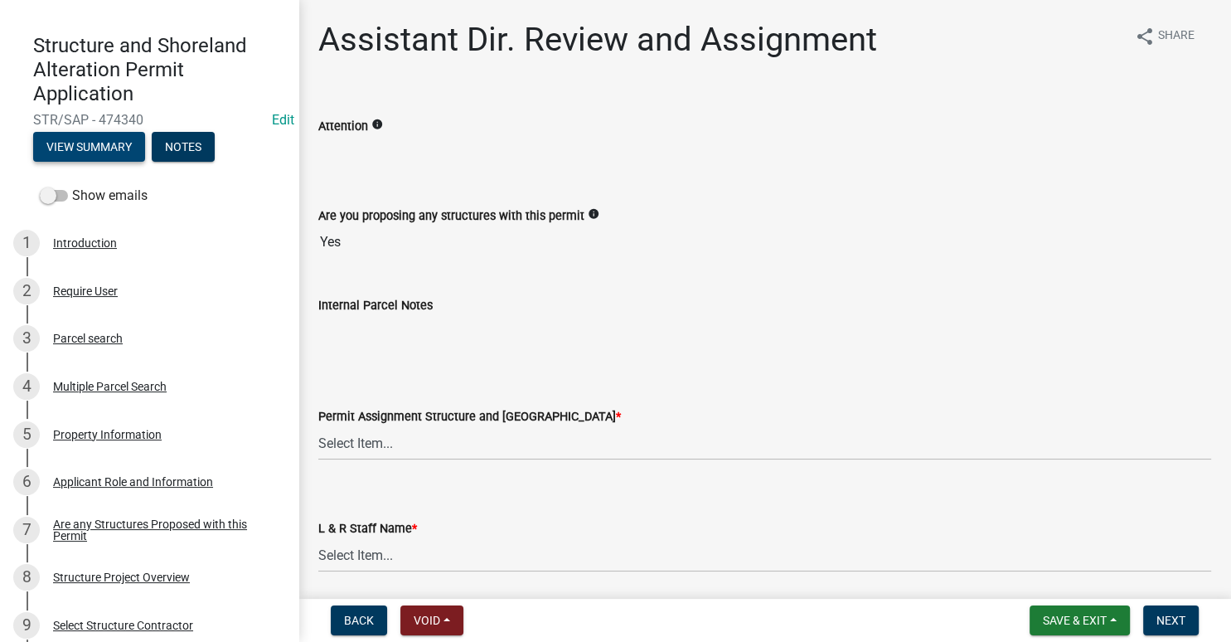
scroll to position [59, 0]
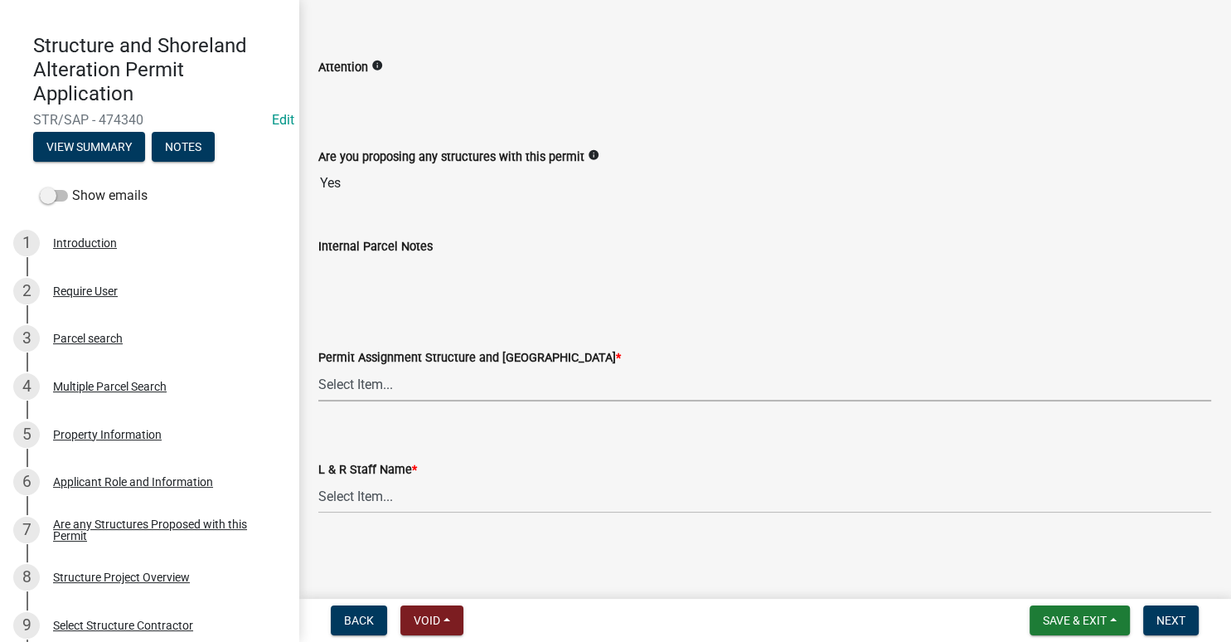
click at [318, 367] on select "Select Item... Alexis Newark (anewark@ottertailcounty.gov) Amy Busko (abusko@ot…" at bounding box center [764, 384] width 893 height 34
click option "Andrea Perales (aperales@ottertailcounty.gov)" at bounding box center [0, 0] width 0 height 0
select select "fc504d62-a492-4196-a78d-ce00230c60b4"
click at [318, 479] on select "Select Item... Alexis Newark Amy Busko Andrea Perales Brittany Tollefson Christ…" at bounding box center [764, 496] width 893 height 34
click option "Andrea Perales" at bounding box center [0, 0] width 0 height 0
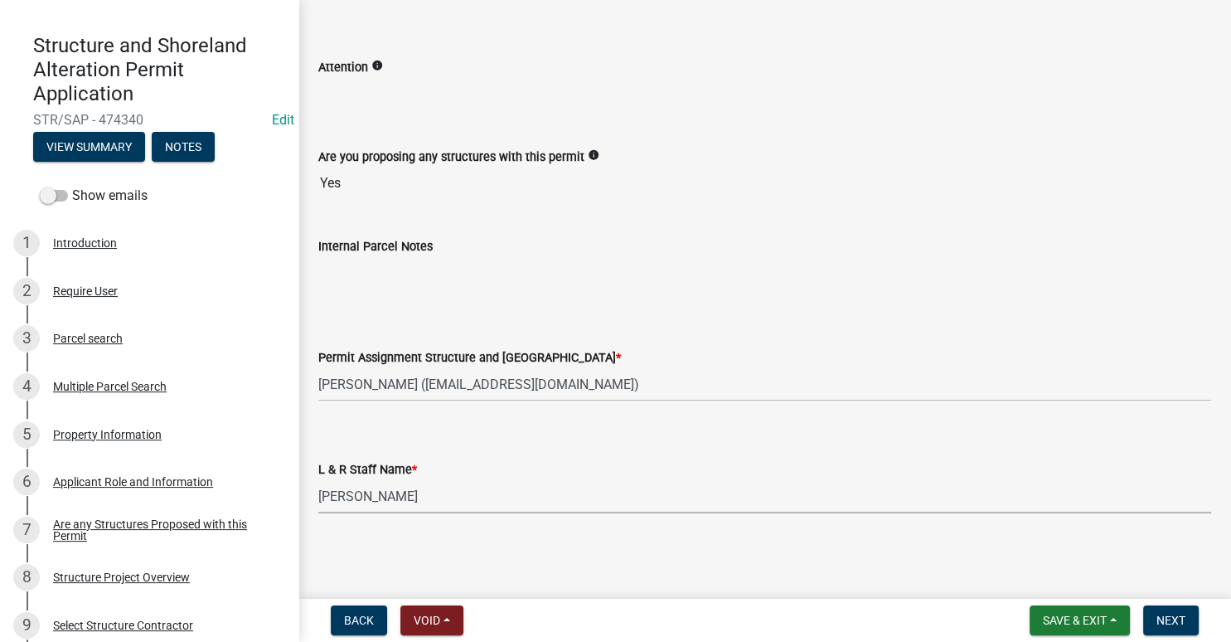
select select "4ffc802c-a91c-4807-8d38-a10afb9862f8"
click at [1172, 623] on span "Next" at bounding box center [1170, 619] width 29 height 13
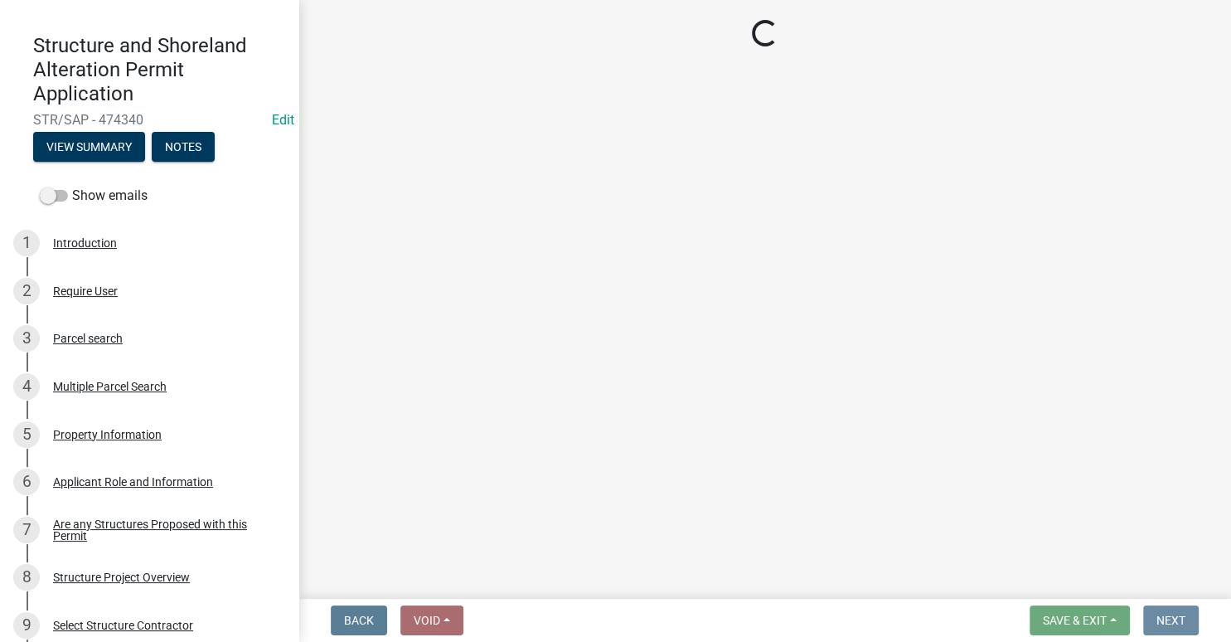
scroll to position [0, 0]
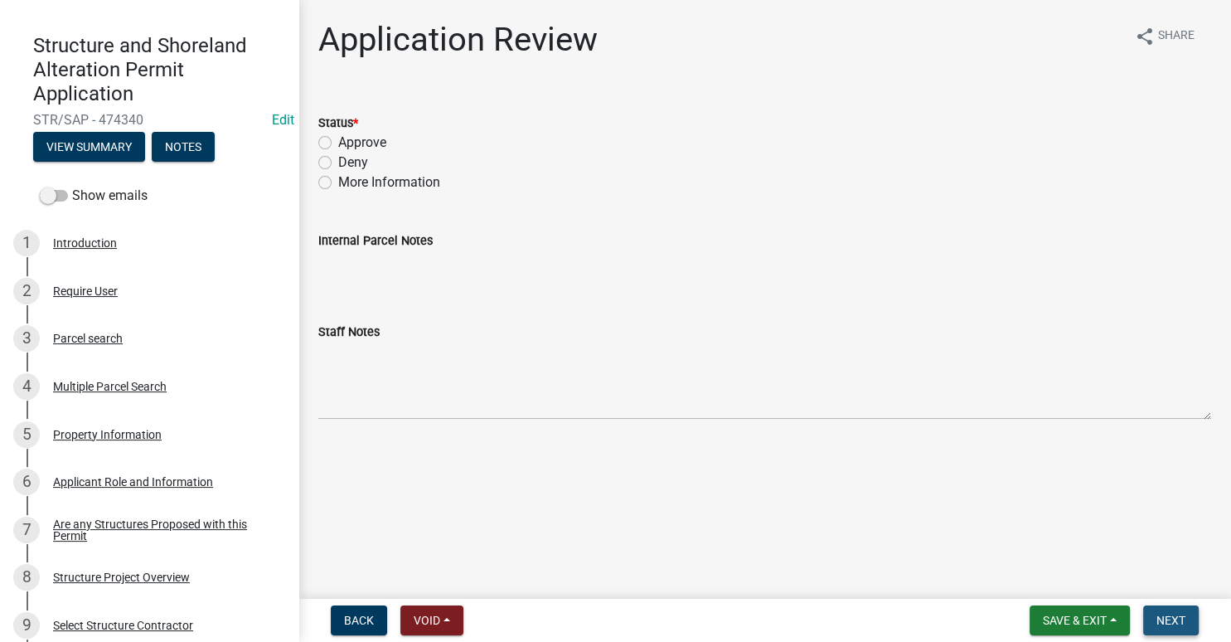
click at [1176, 615] on span "Next" at bounding box center [1170, 619] width 29 height 13
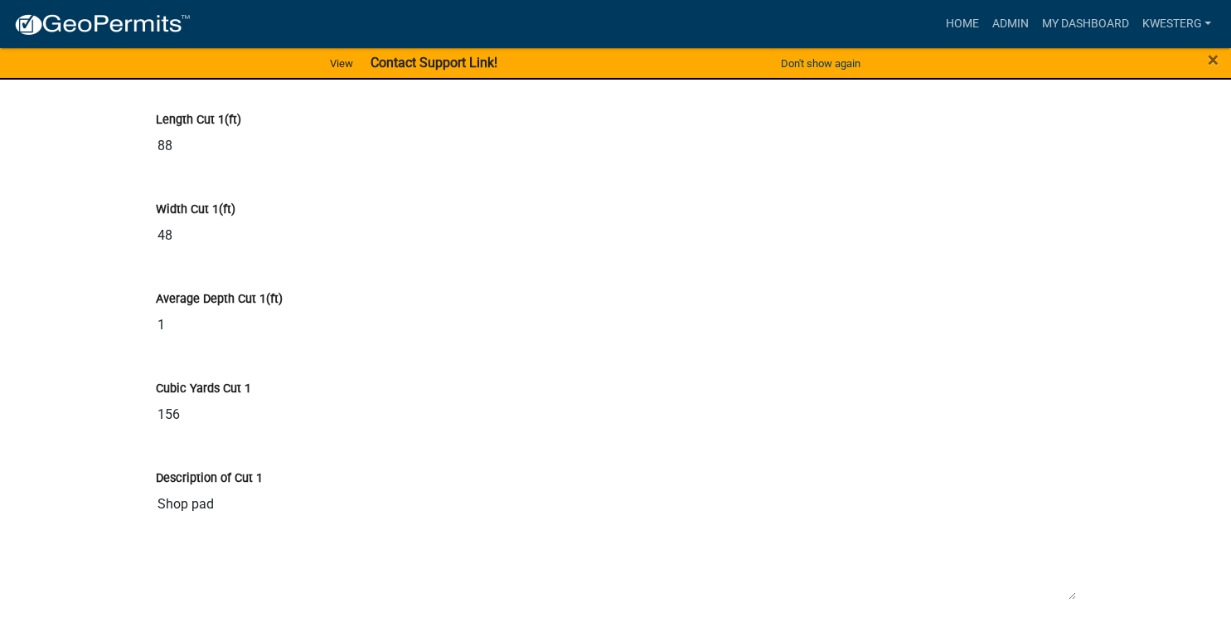
scroll to position [9849, 0]
